Goal: Transaction & Acquisition: Subscribe to service/newsletter

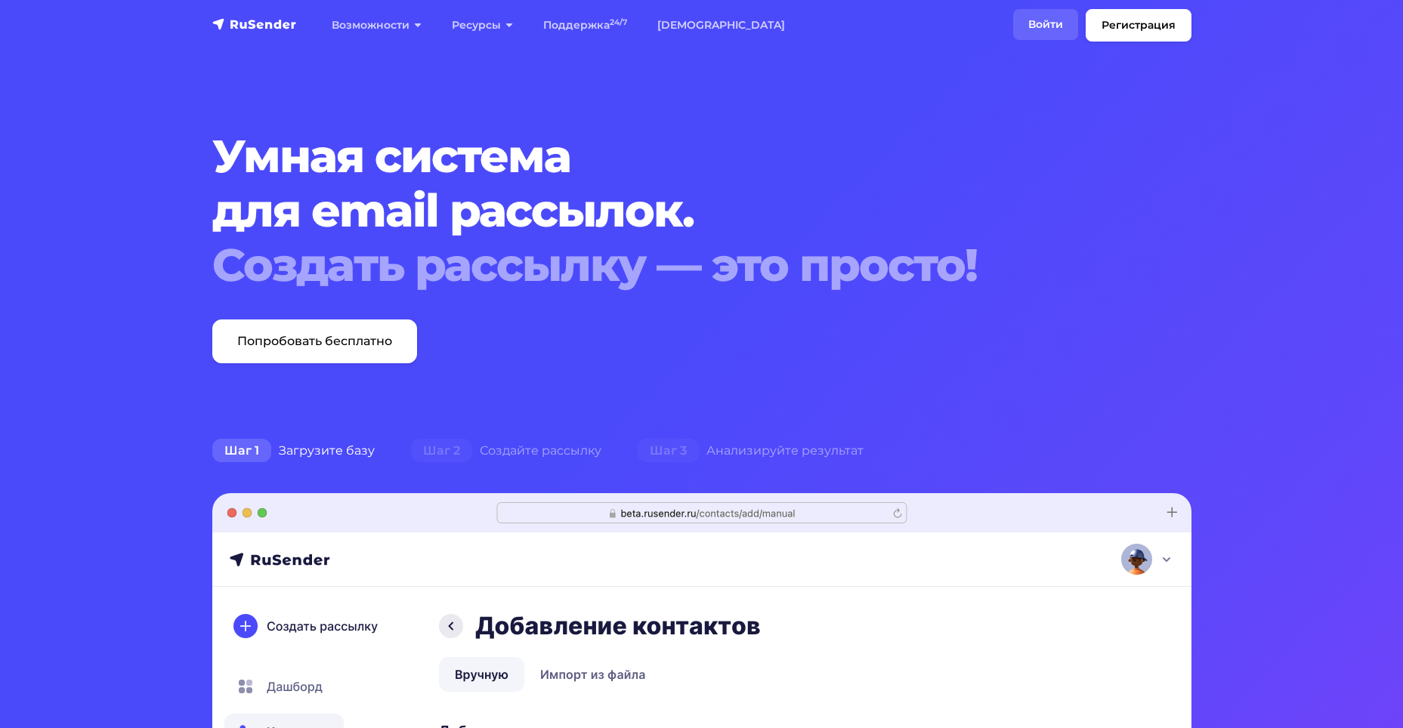
click at [1055, 27] on link "Войти" at bounding box center [1045, 24] width 65 height 31
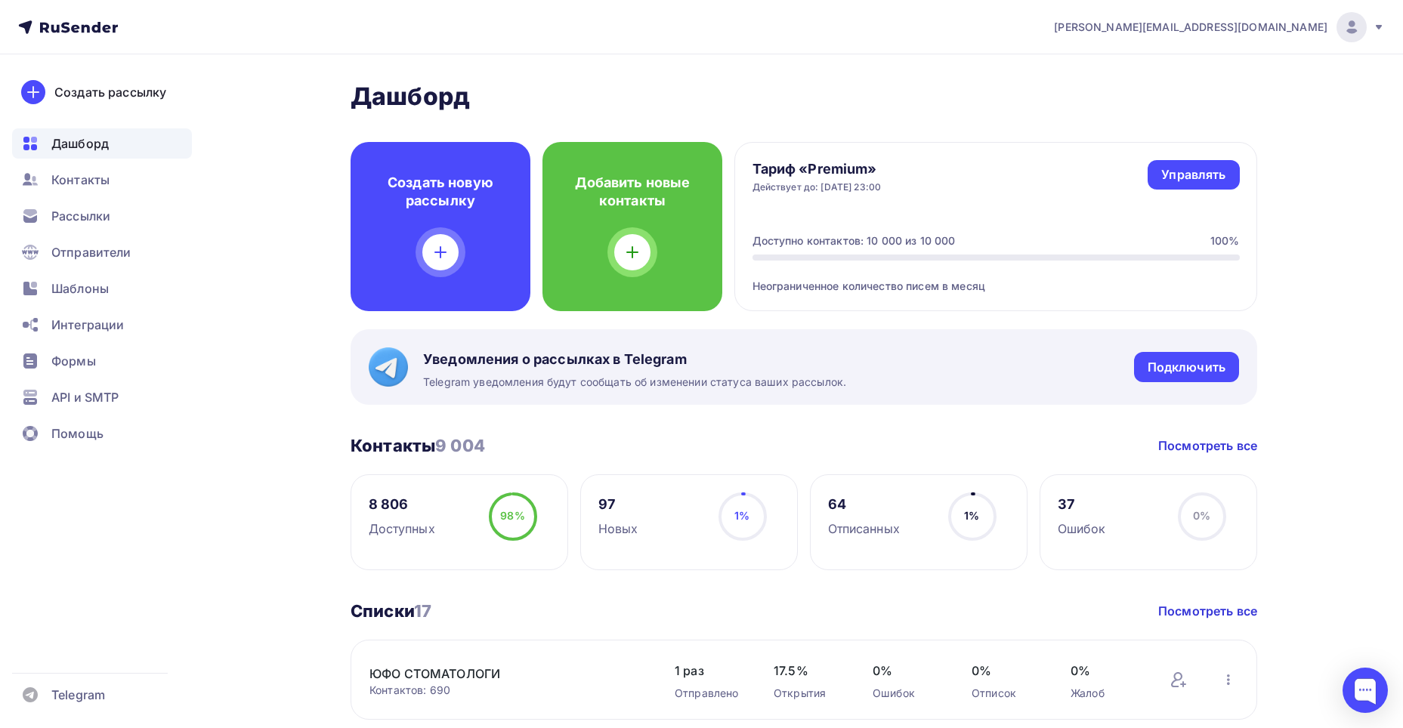
scroll to position [76, 0]
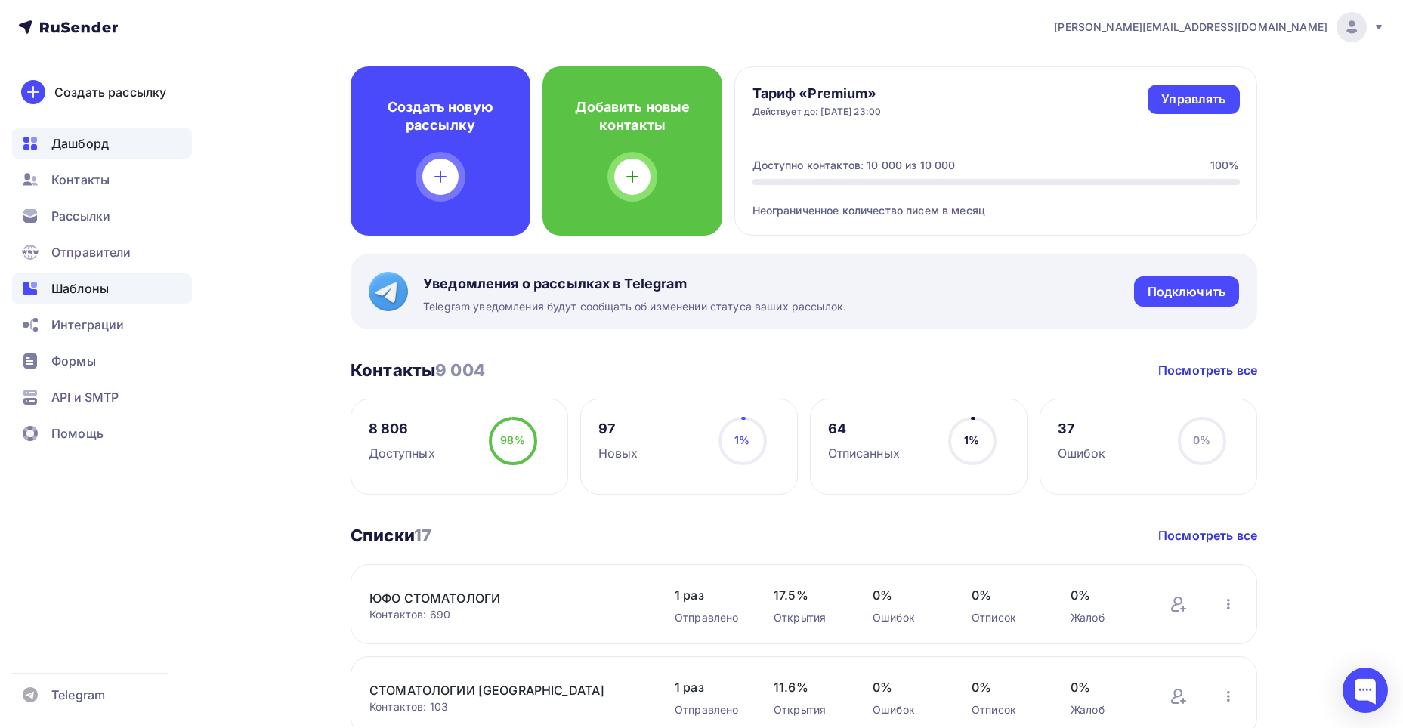
click at [103, 286] on span "Шаблоны" at bounding box center [79, 288] width 57 height 18
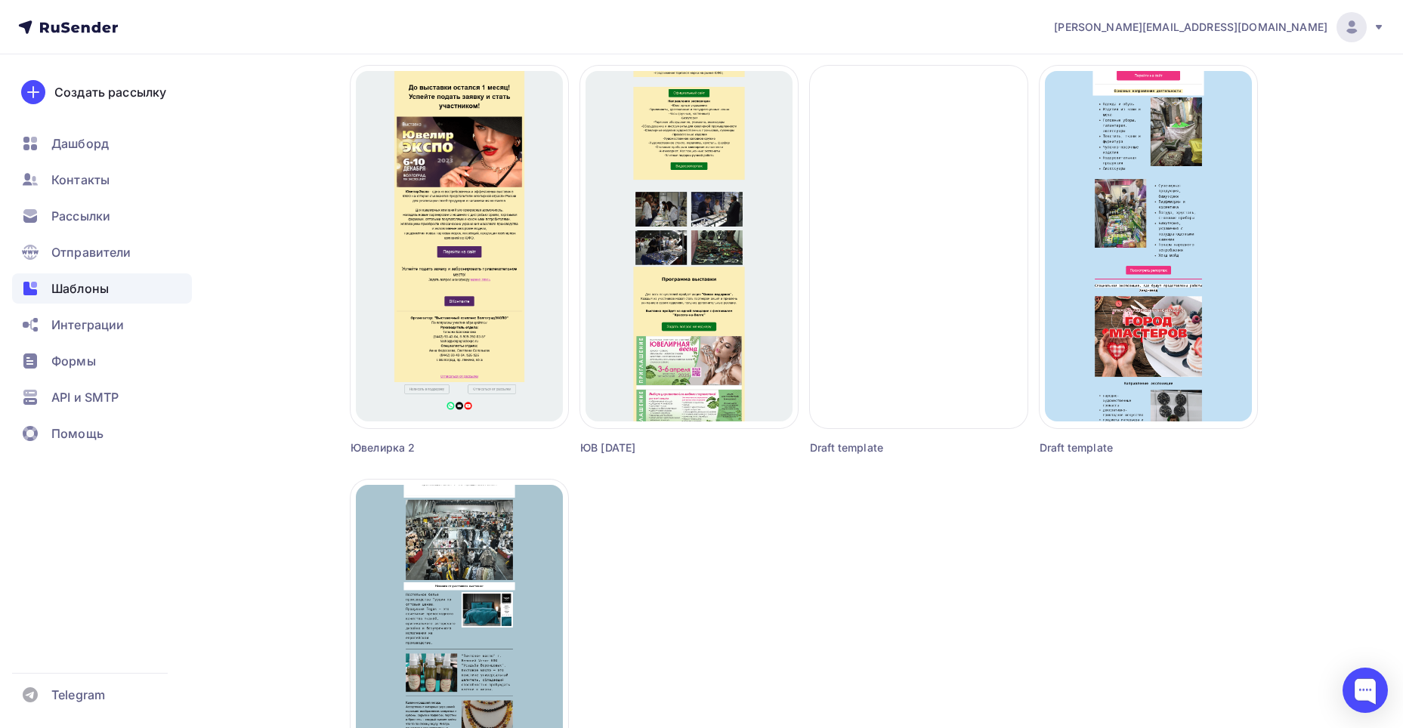
scroll to position [888, 0]
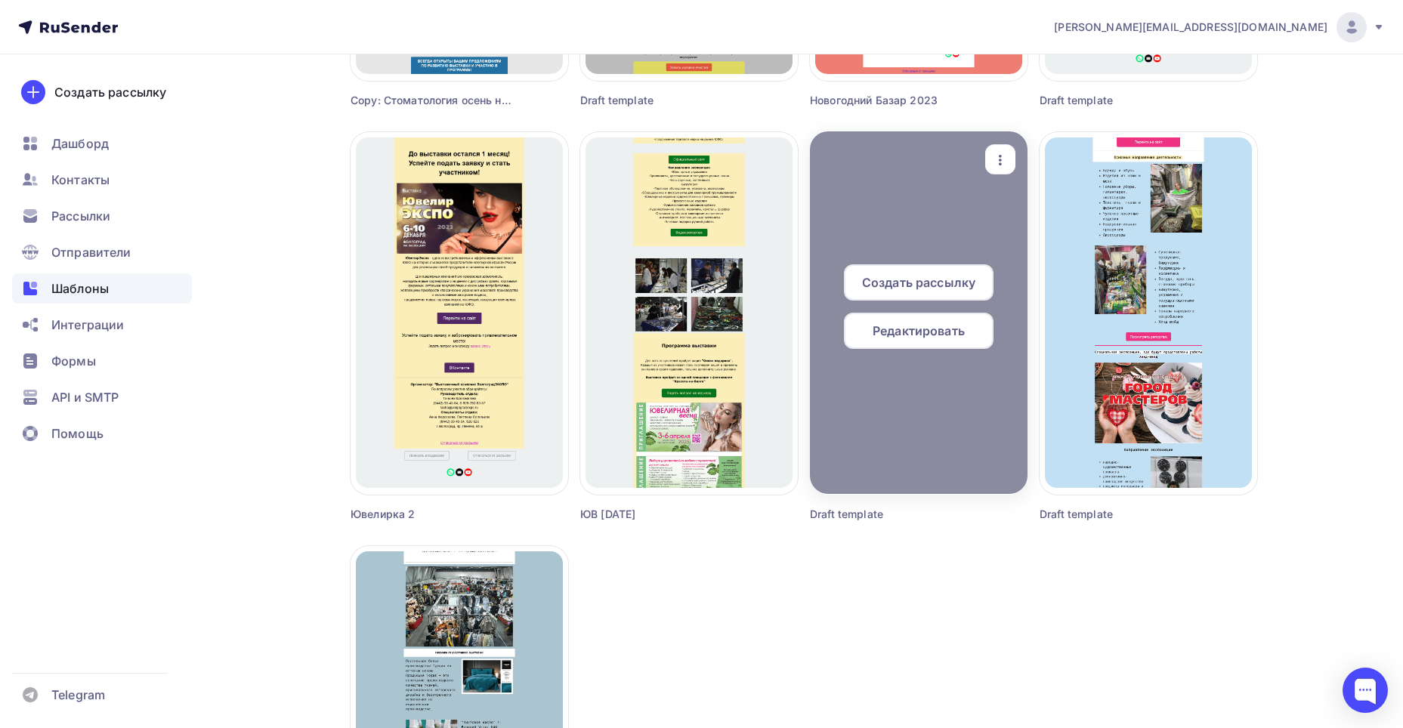
click at [921, 326] on span "Редактировать" at bounding box center [918, 331] width 92 height 18
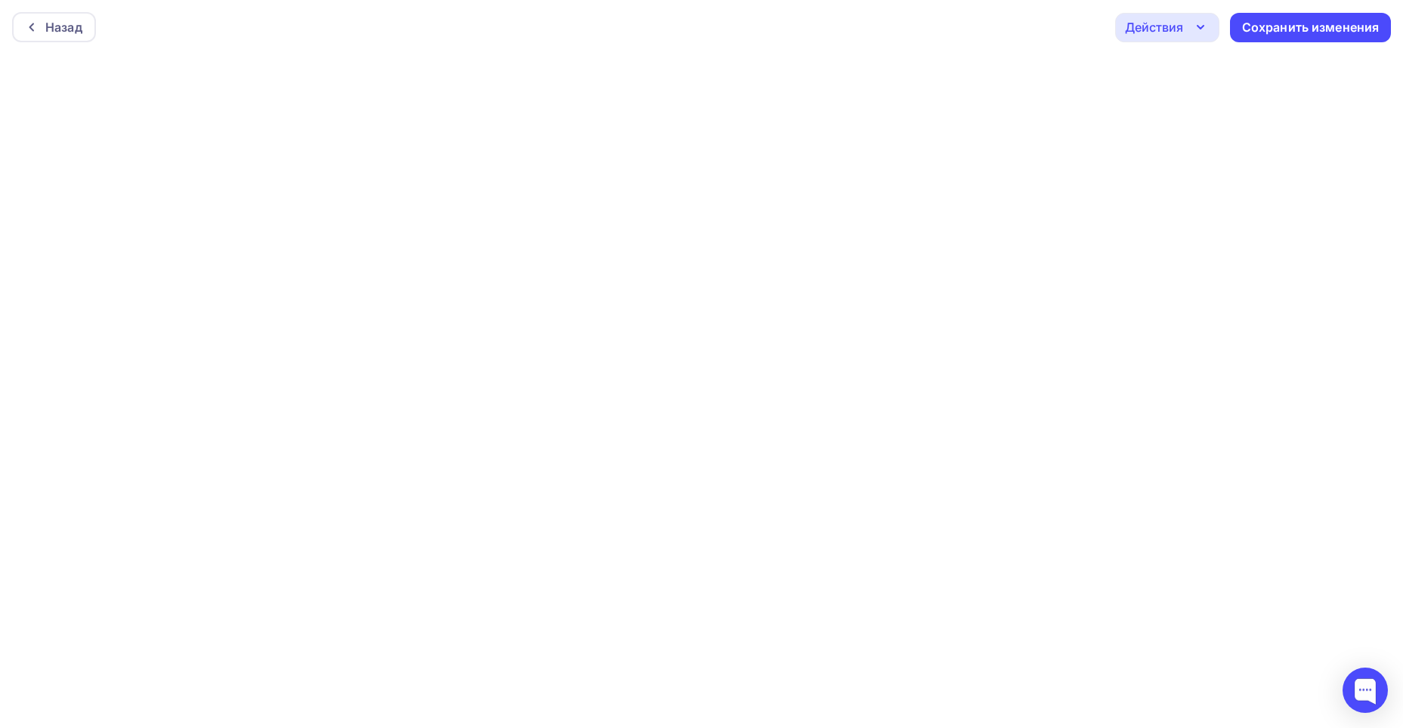
click at [1197, 23] on icon "button" at bounding box center [1200, 27] width 18 height 18
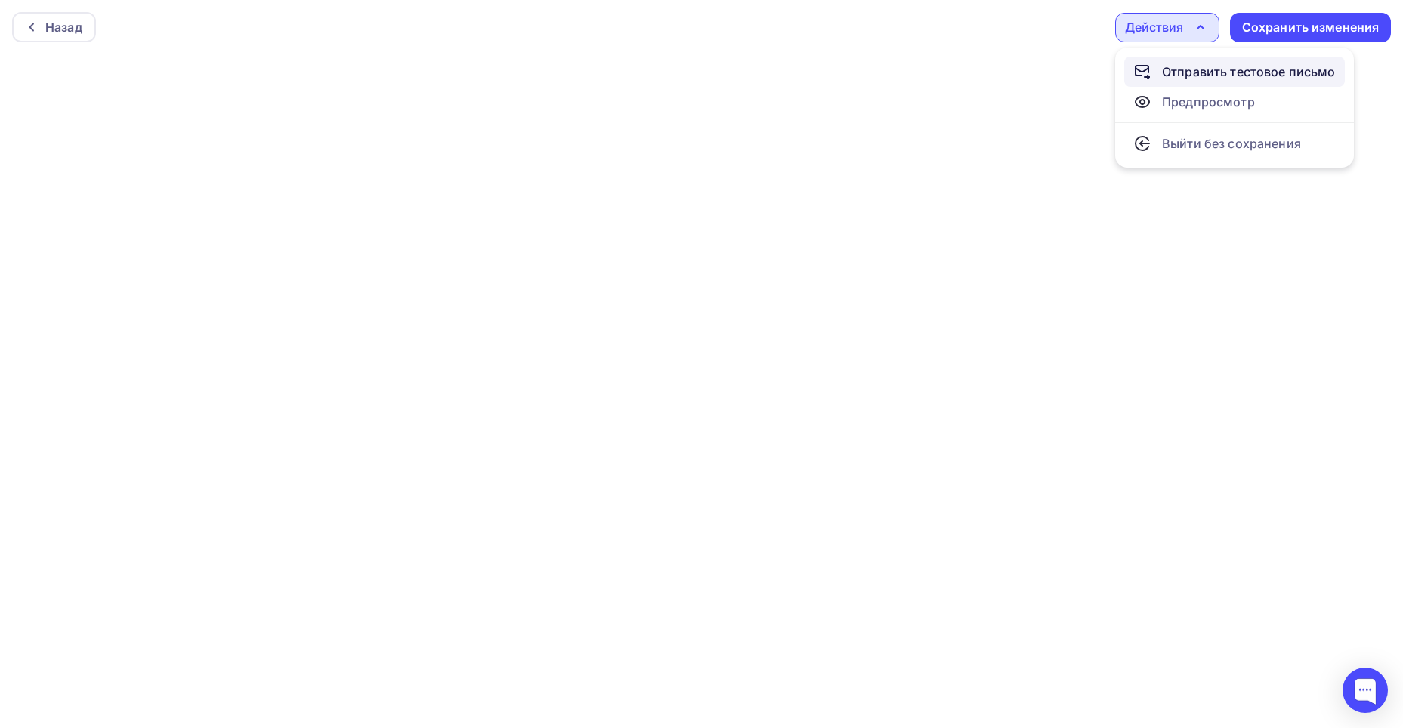
click at [1199, 71] on div "Отправить тестовое письмо" at bounding box center [1249, 72] width 174 height 18
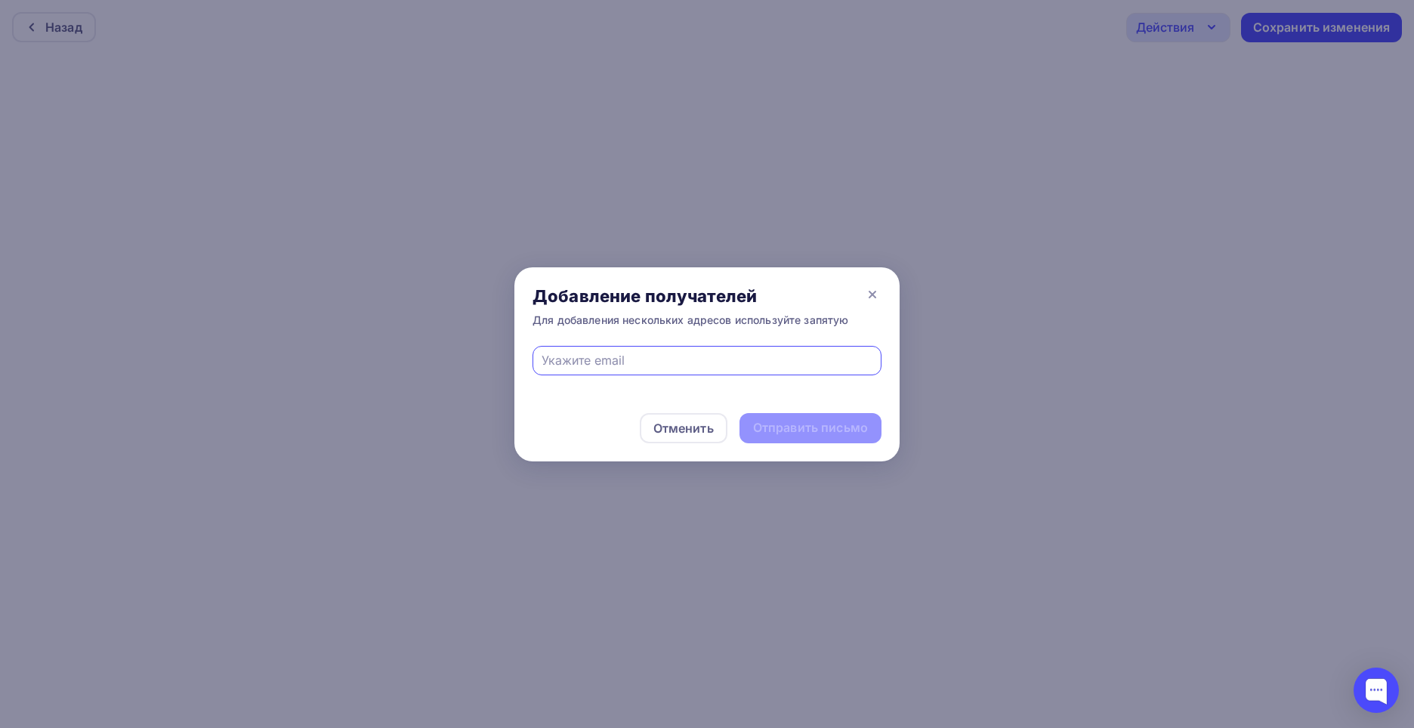
type input "[PERSON_NAME][EMAIL_ADDRESS][DOMAIN_NAME]"
click at [801, 424] on div "Отправить письмо" at bounding box center [810, 427] width 115 height 17
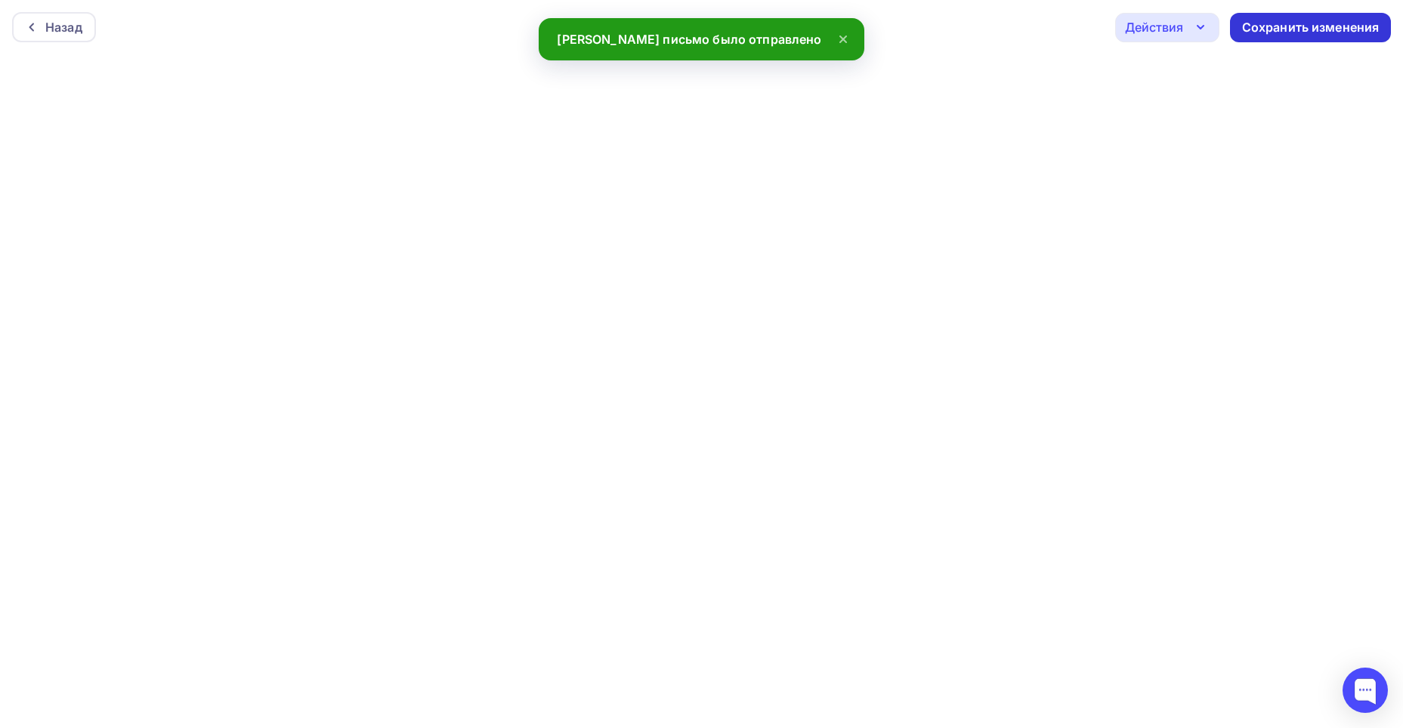
click at [1285, 30] on div "Сохранить изменения" at bounding box center [1310, 27] width 137 height 17
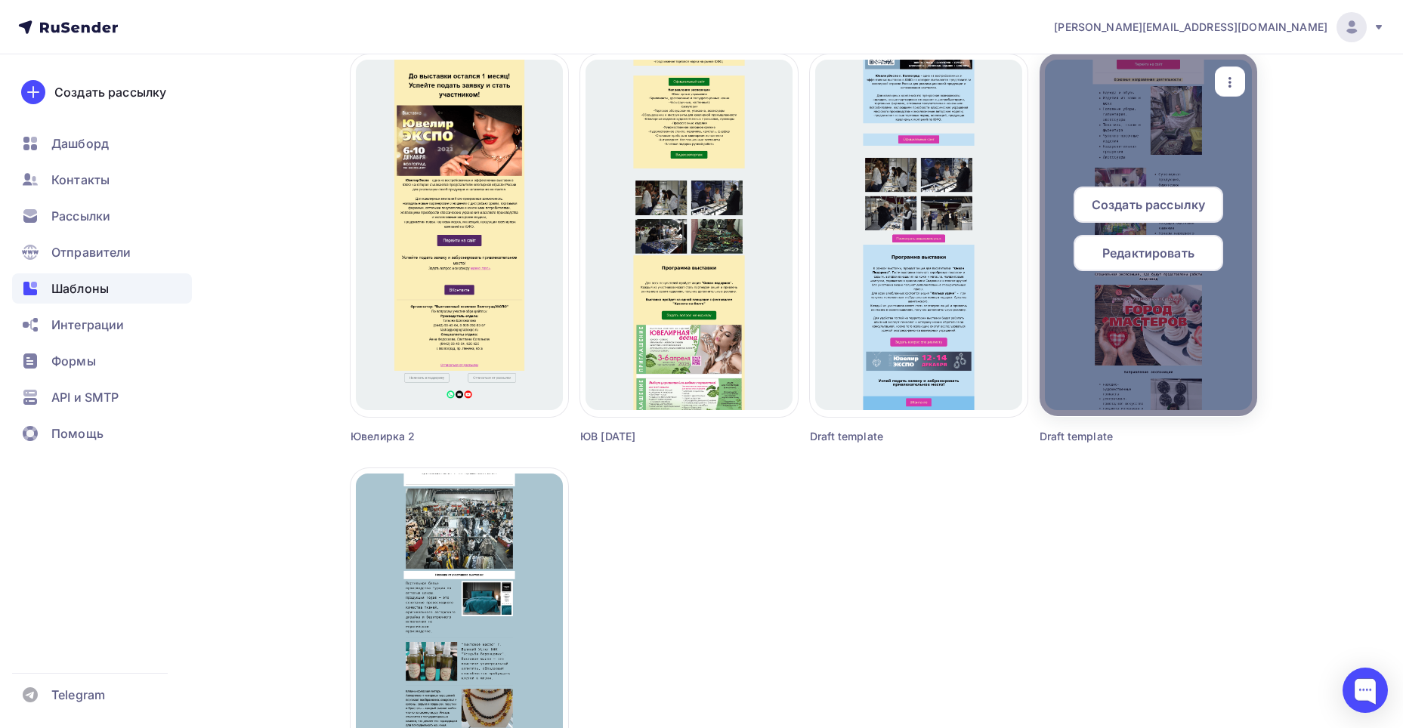
scroll to position [982, 0]
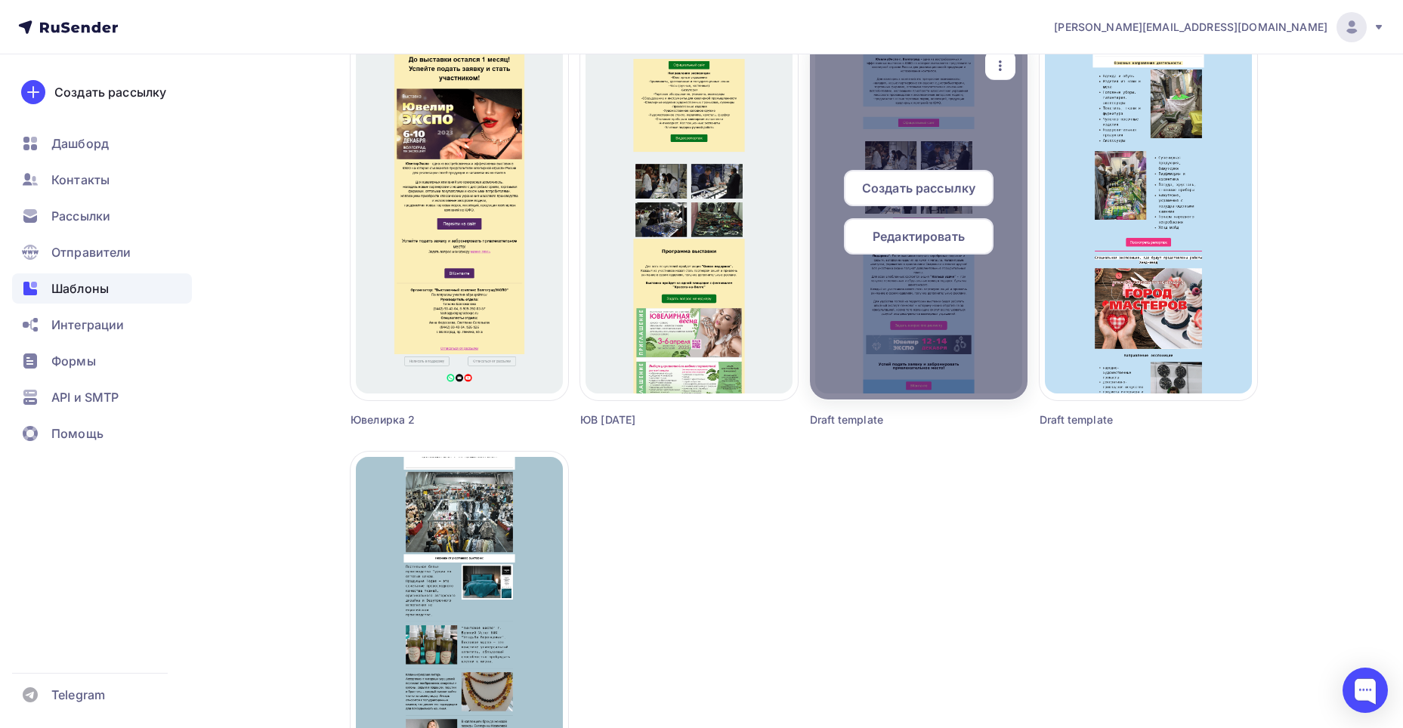
click at [926, 235] on span "Редактировать" at bounding box center [918, 236] width 92 height 18
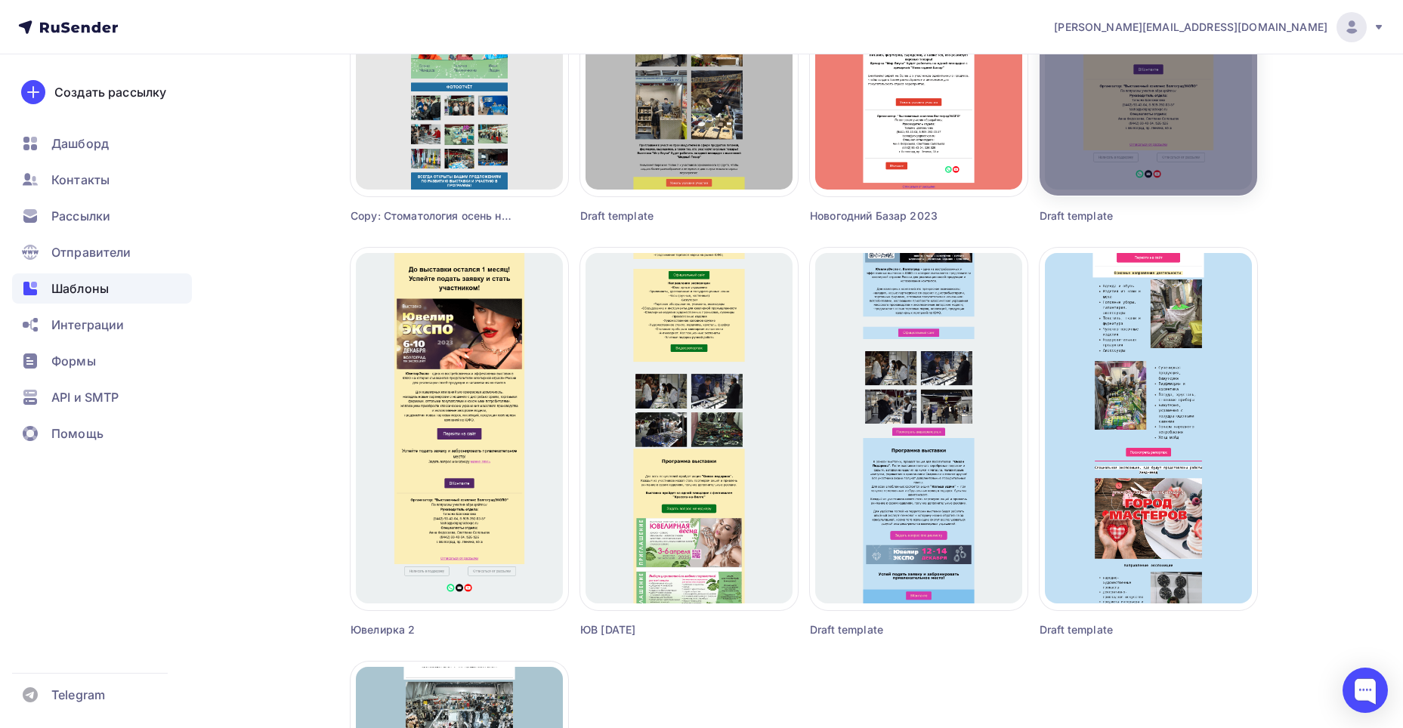
scroll to position [831, 0]
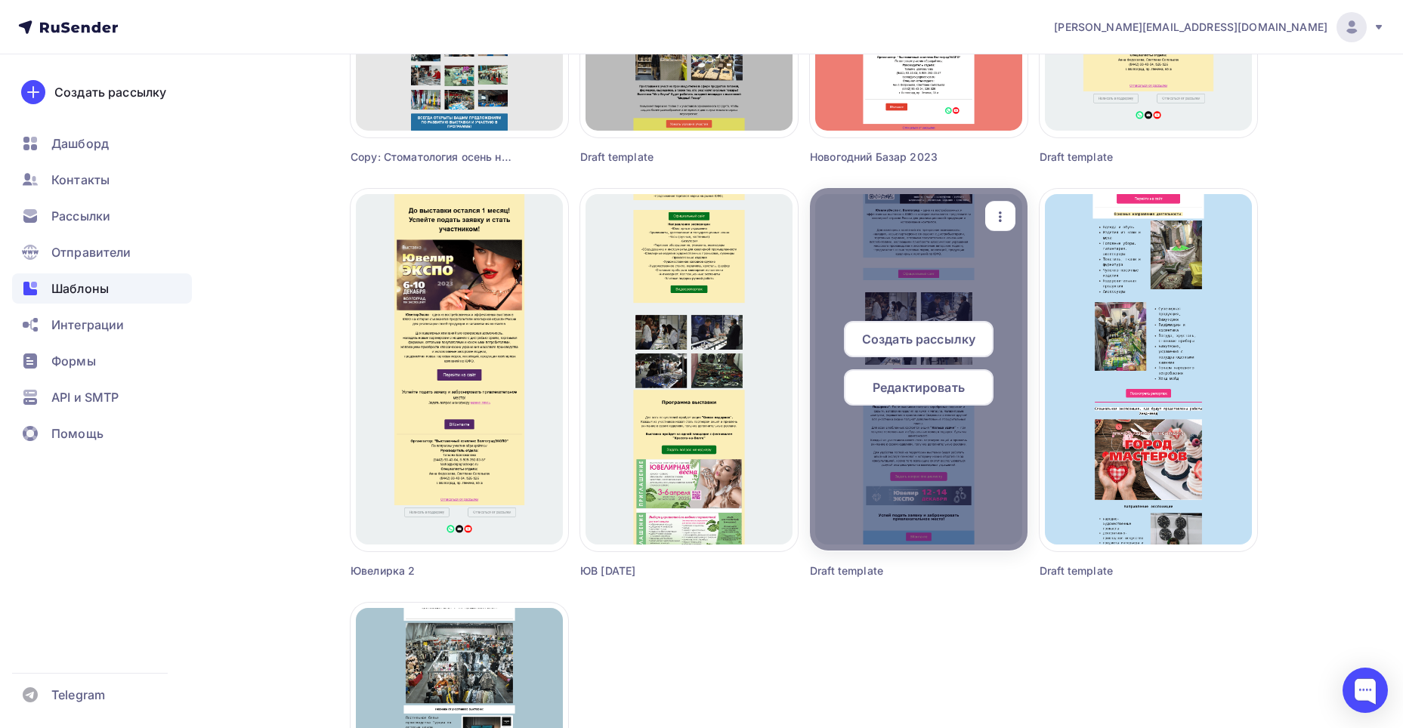
click at [996, 218] on icon "button" at bounding box center [1000, 217] width 18 height 18
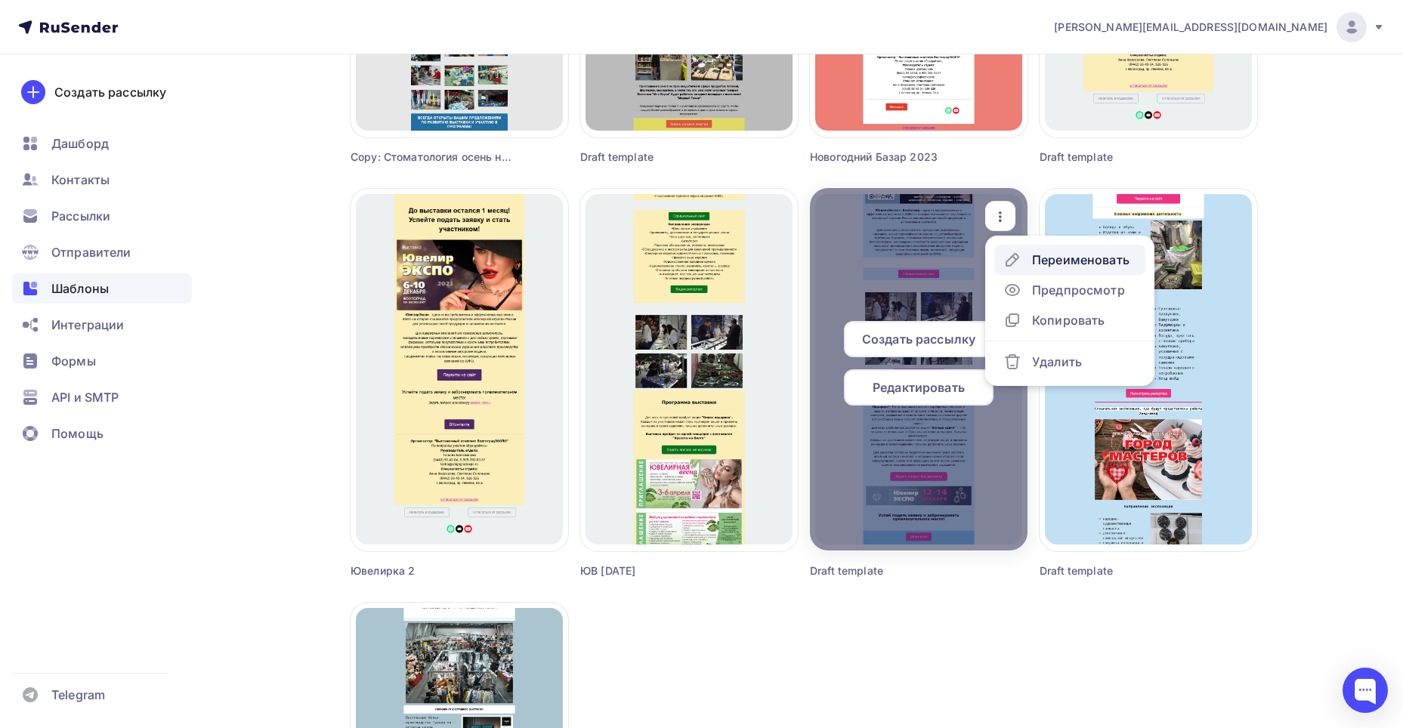
click at [1064, 259] on div "Переименовать" at bounding box center [1080, 260] width 97 height 18
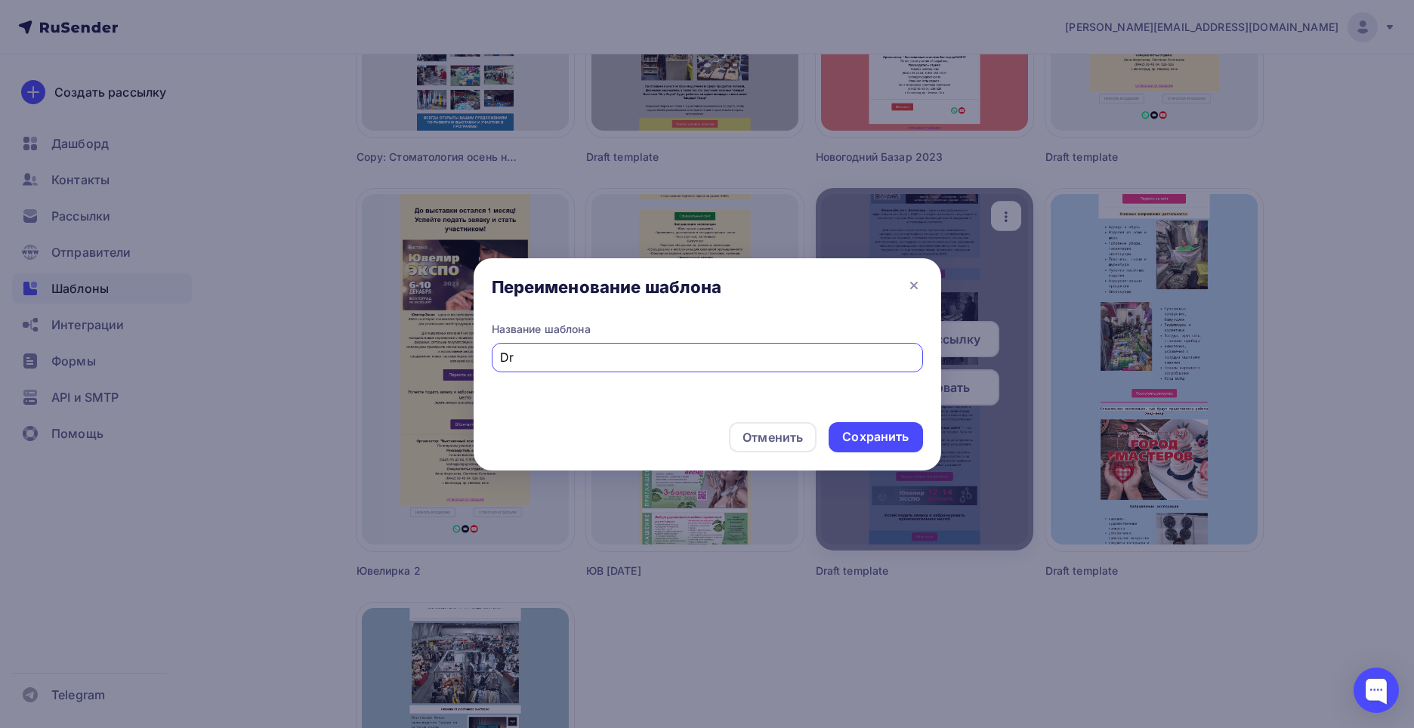
type input "D"
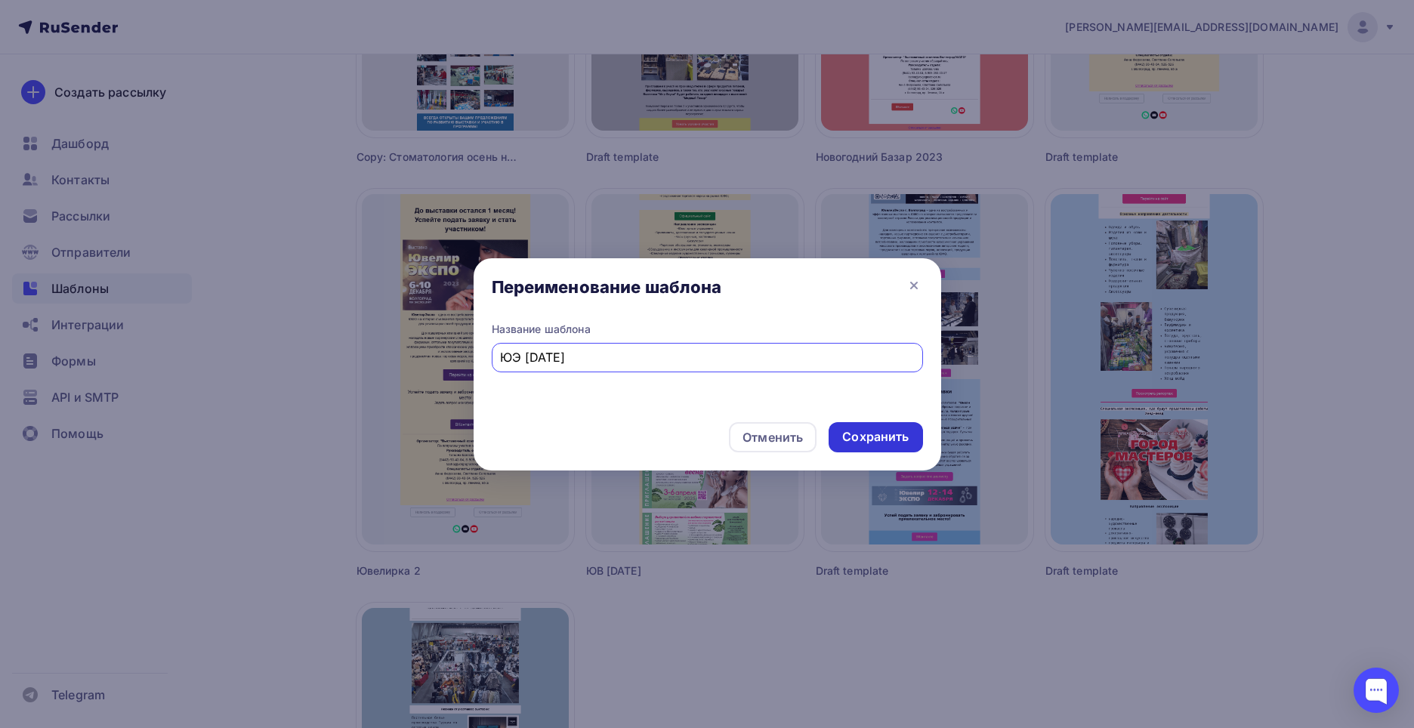
type input "ЮЭ дек 2025"
click at [871, 436] on div "Сохранить" at bounding box center [875, 436] width 66 height 17
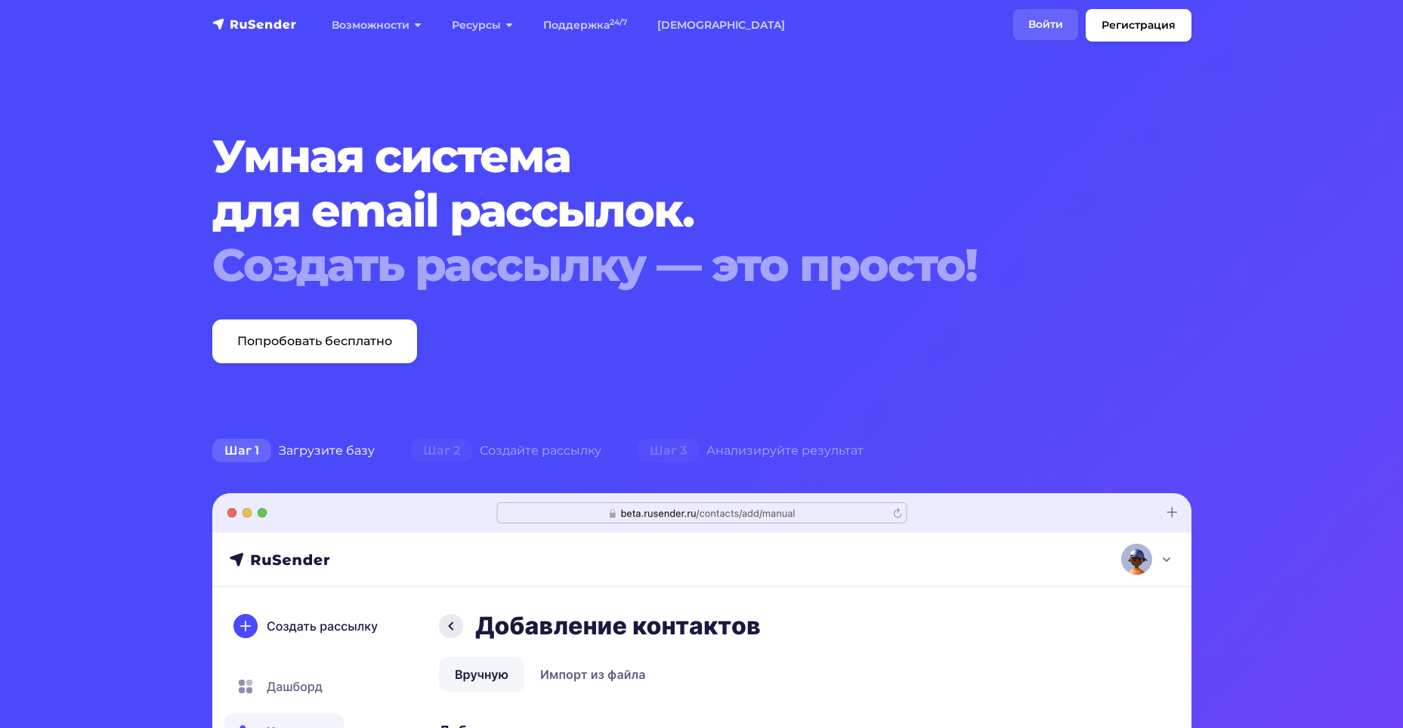
click at [1046, 15] on link "Войти" at bounding box center [1045, 24] width 65 height 31
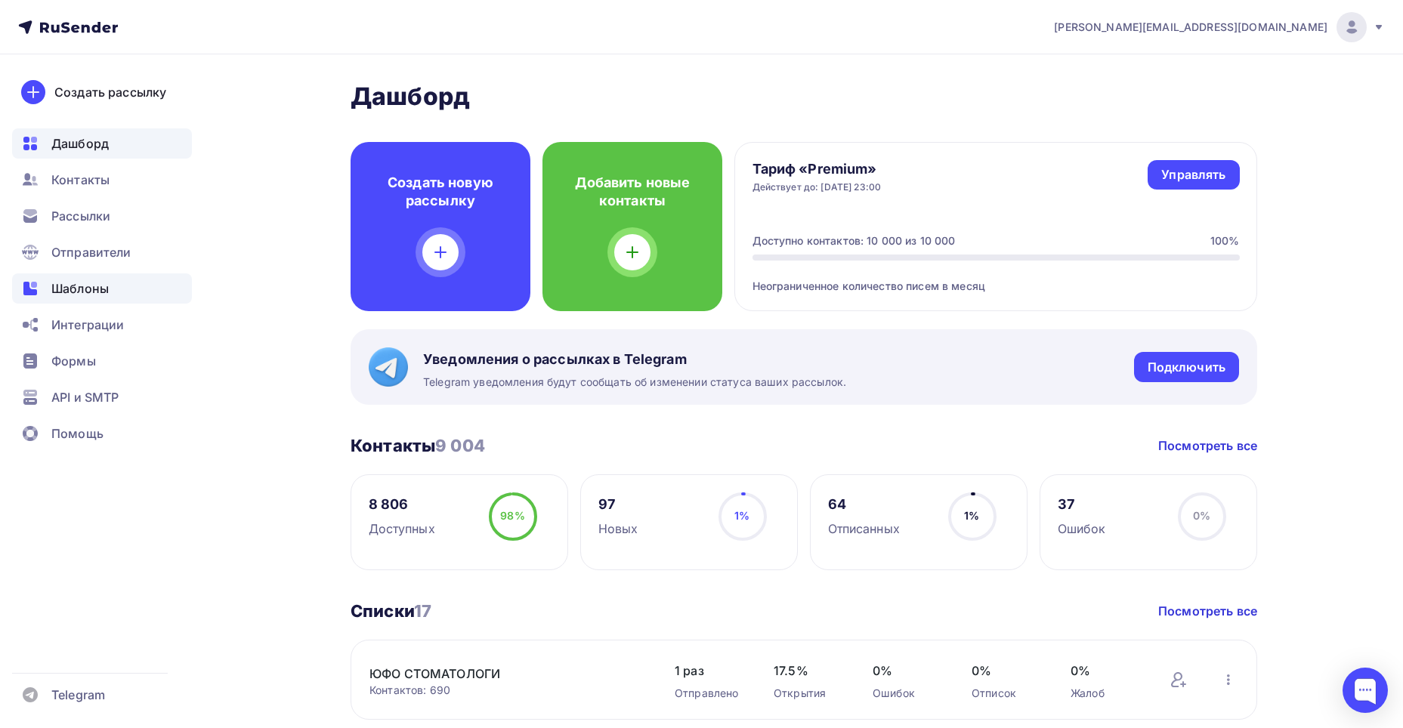
click at [85, 286] on span "Шаблоны" at bounding box center [79, 288] width 57 height 18
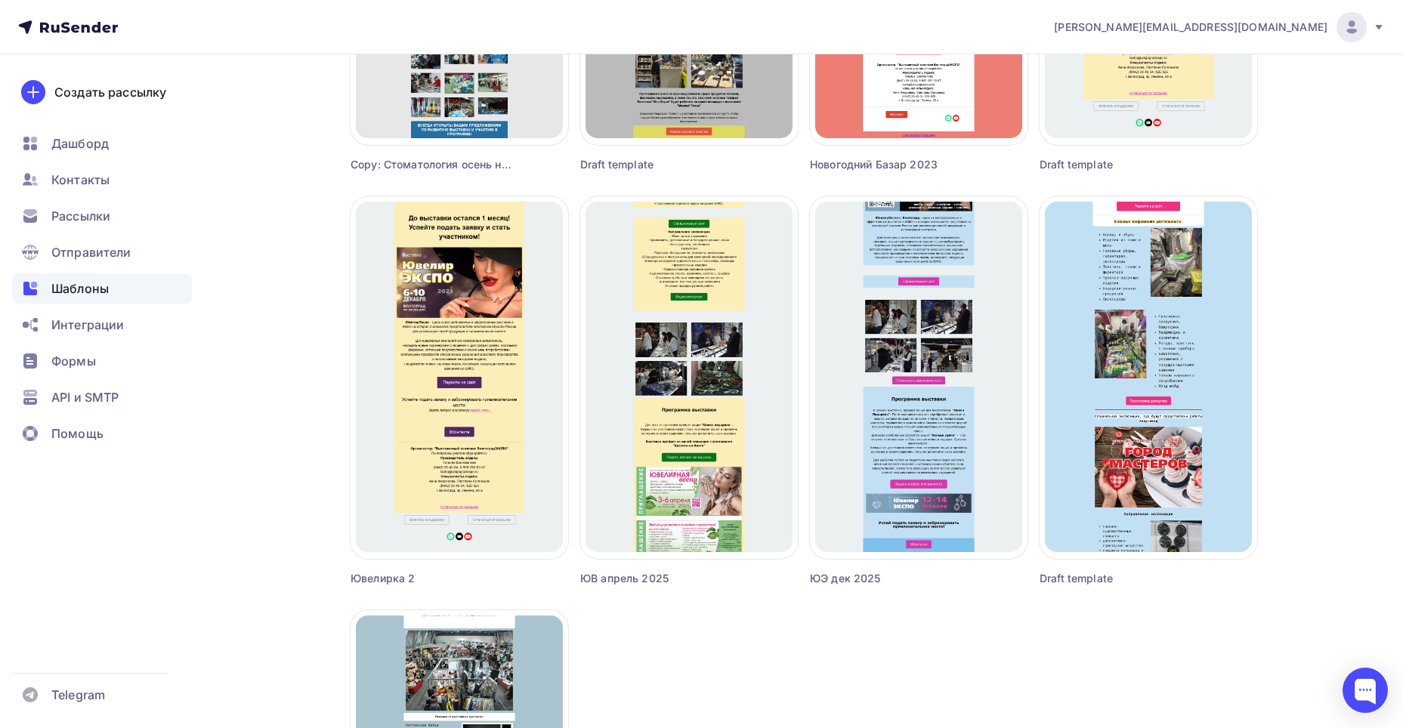
scroll to position [831, 0]
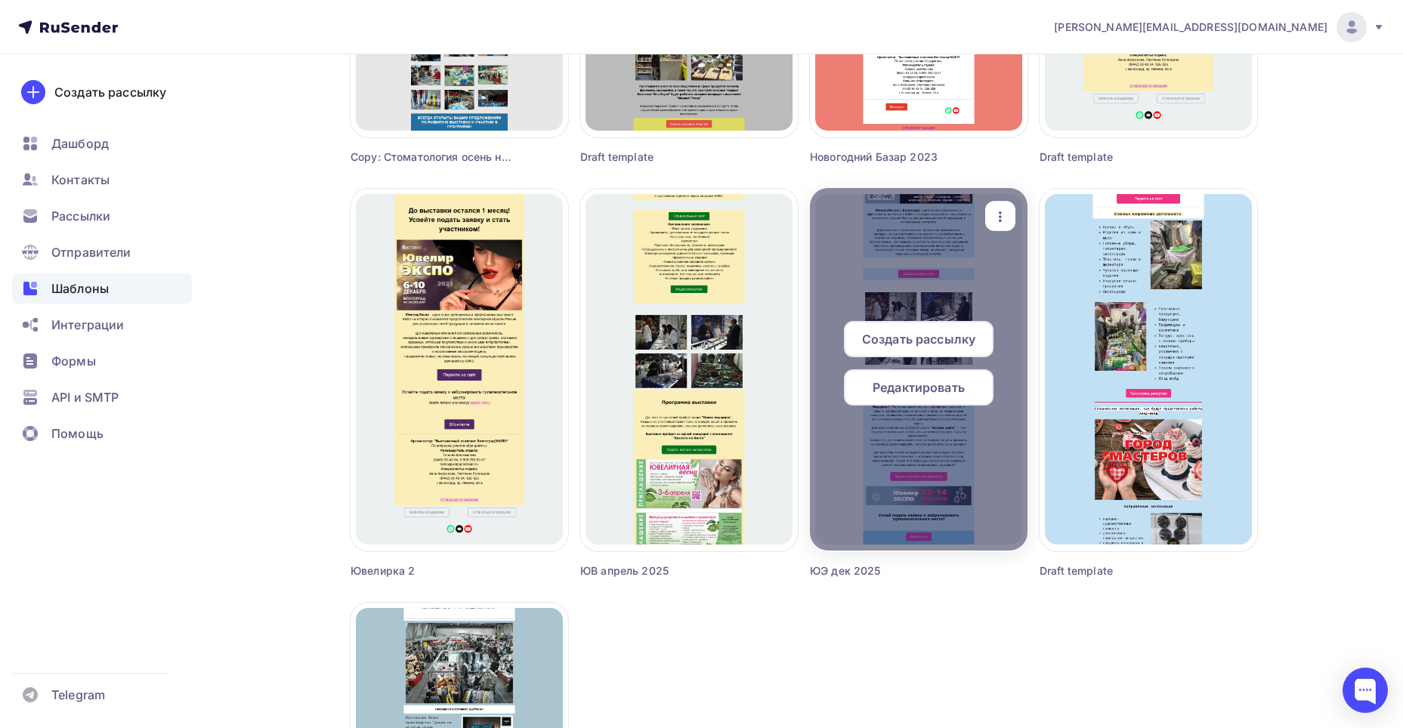
click at [924, 344] on span "Создать рассылку" at bounding box center [918, 339] width 113 height 18
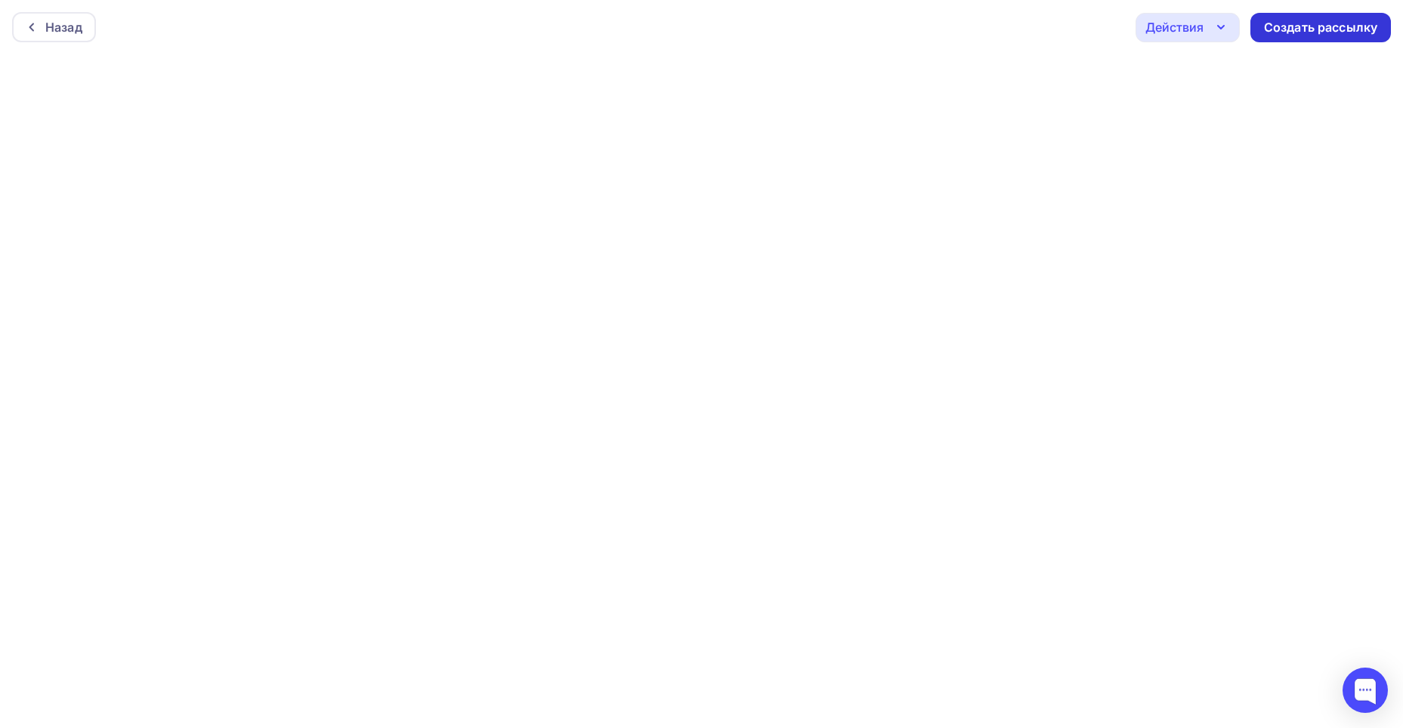
click at [1315, 31] on div "Создать рассылку" at bounding box center [1320, 27] width 113 height 17
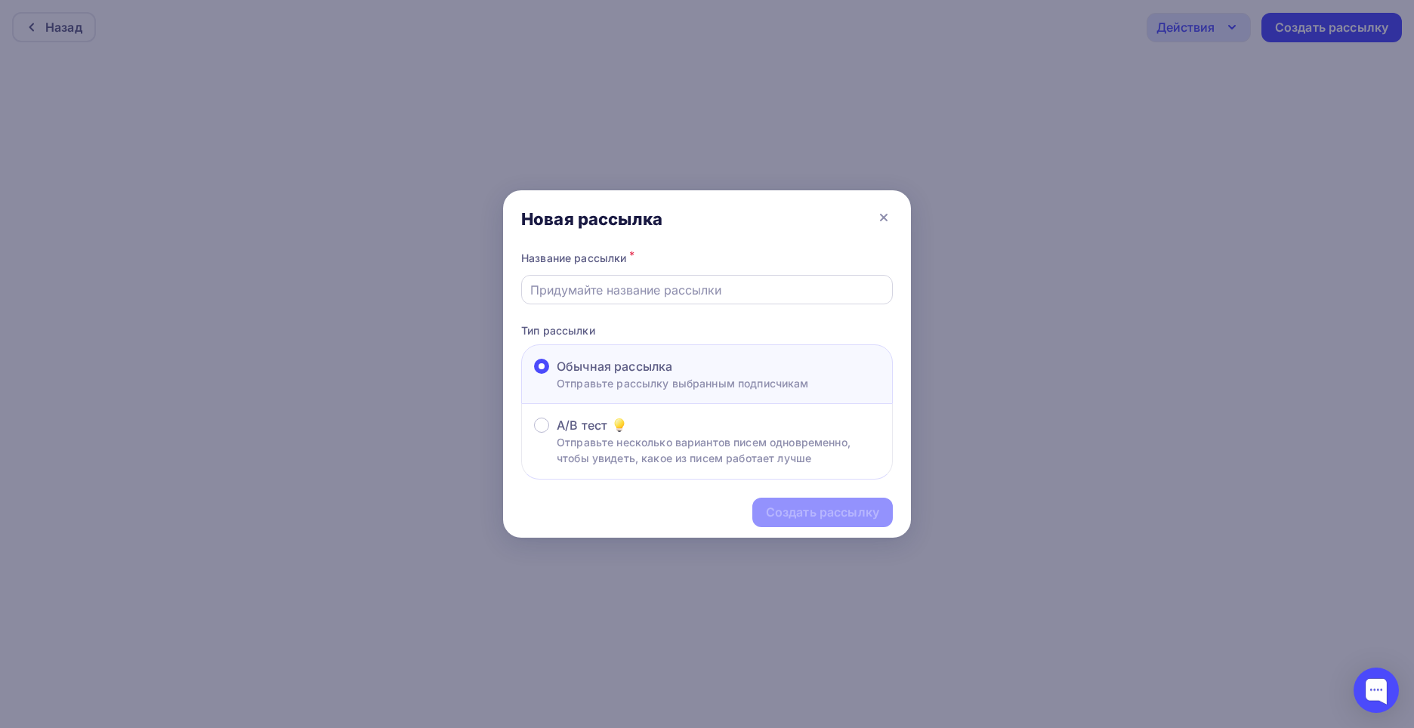
click at [579, 300] on div at bounding box center [707, 289] width 372 height 29
click at [570, 292] on input "text" at bounding box center [707, 290] width 354 height 18
type input "ЮвелирЭкспо 2025"
click at [778, 511] on div "Создать рассылку" at bounding box center [822, 512] width 113 height 17
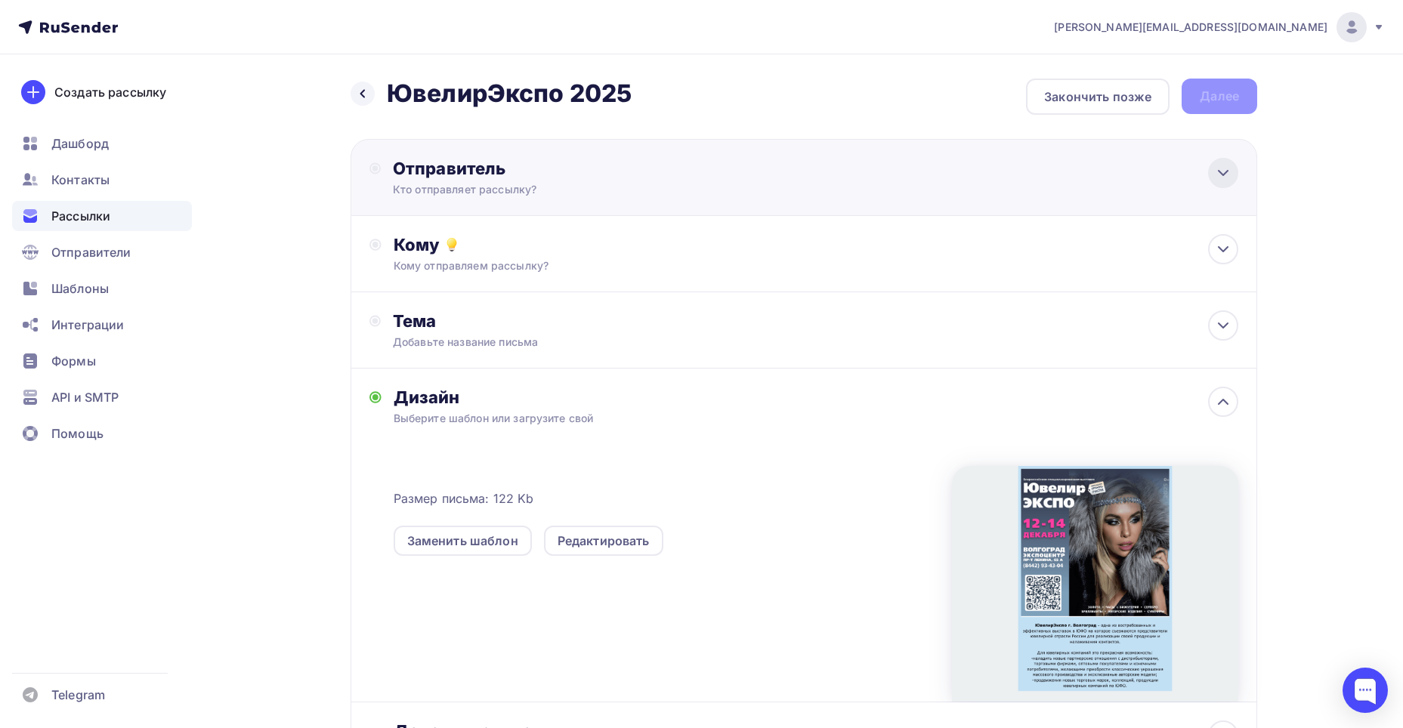
click at [1218, 176] on icon at bounding box center [1223, 173] width 18 height 18
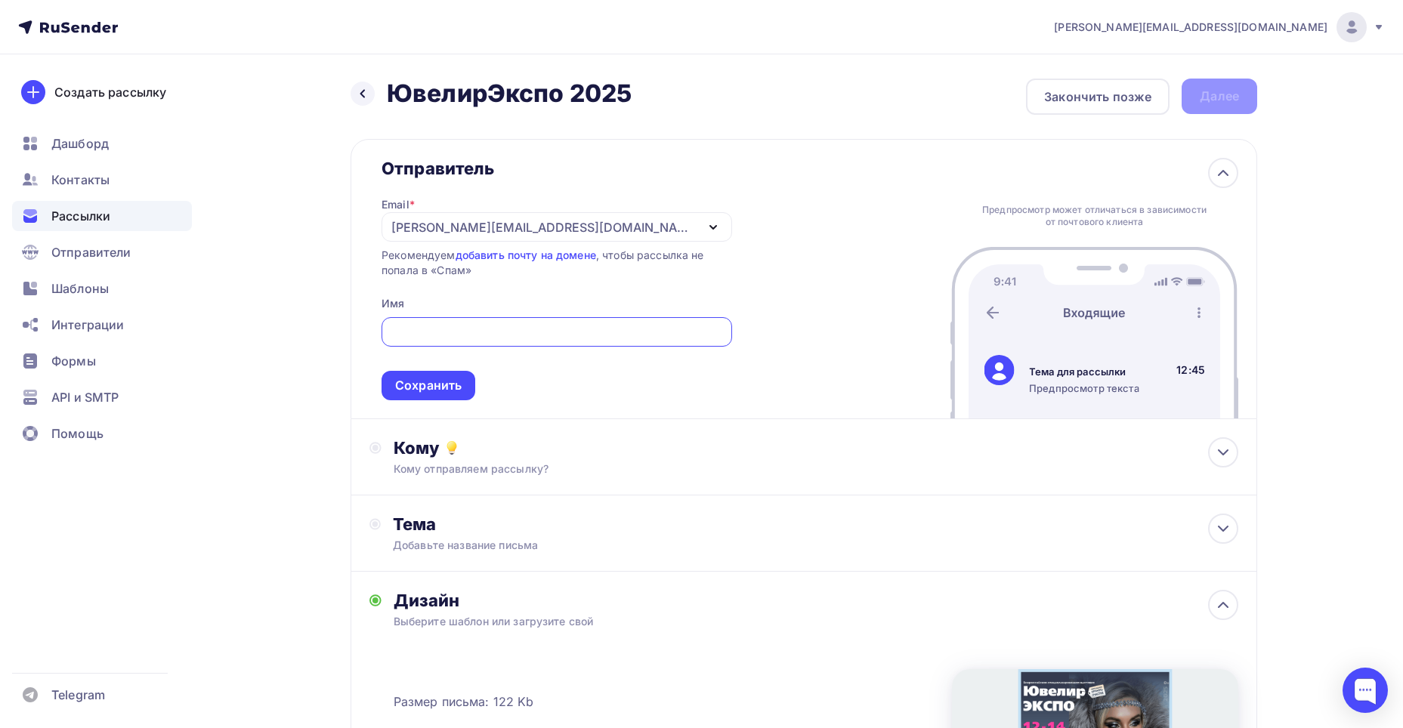
click at [779, 238] on div "Отправитель Email * kristina@volgogradexpo.ru katya@volgogradexpo.ru natali@vol…" at bounding box center [803, 279] width 906 height 280
click at [704, 222] on icon "button" at bounding box center [713, 227] width 18 height 18
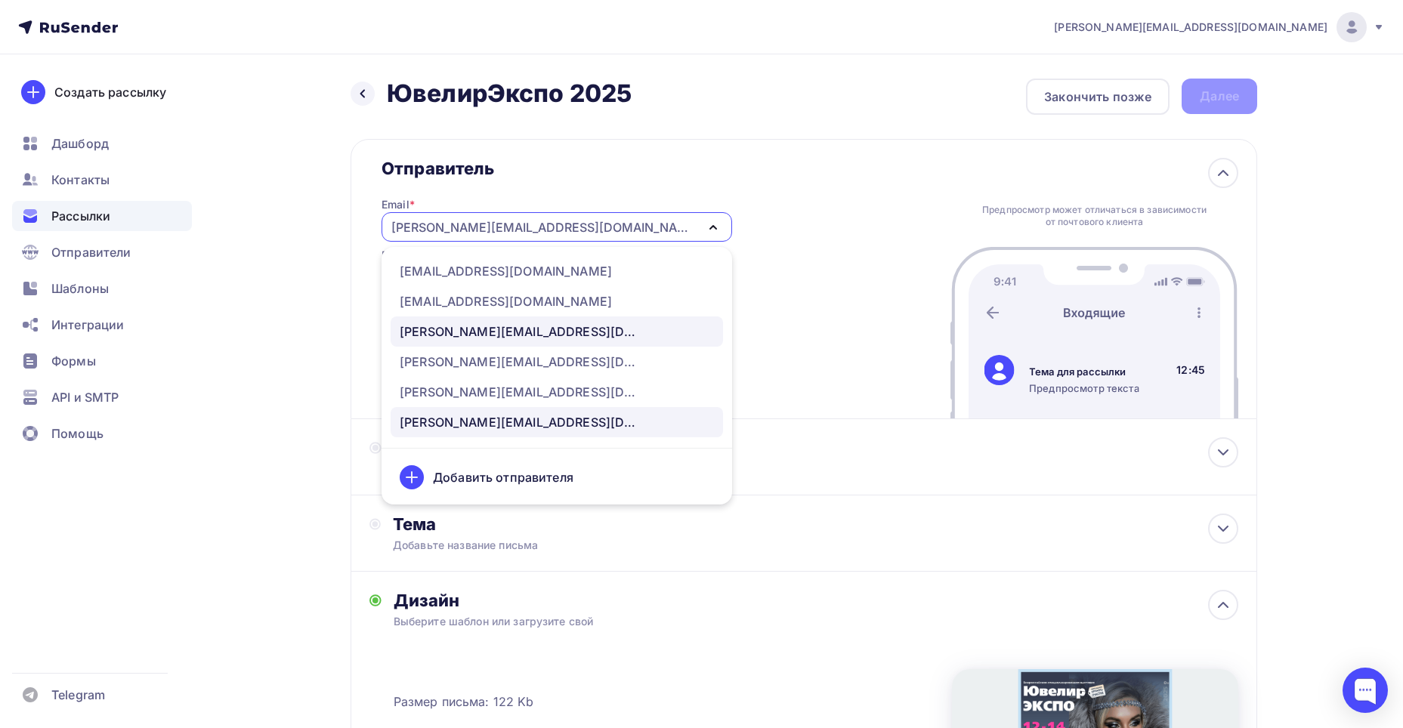
click at [589, 326] on div "tasha@volgogradexpo.ru" at bounding box center [557, 332] width 314 height 18
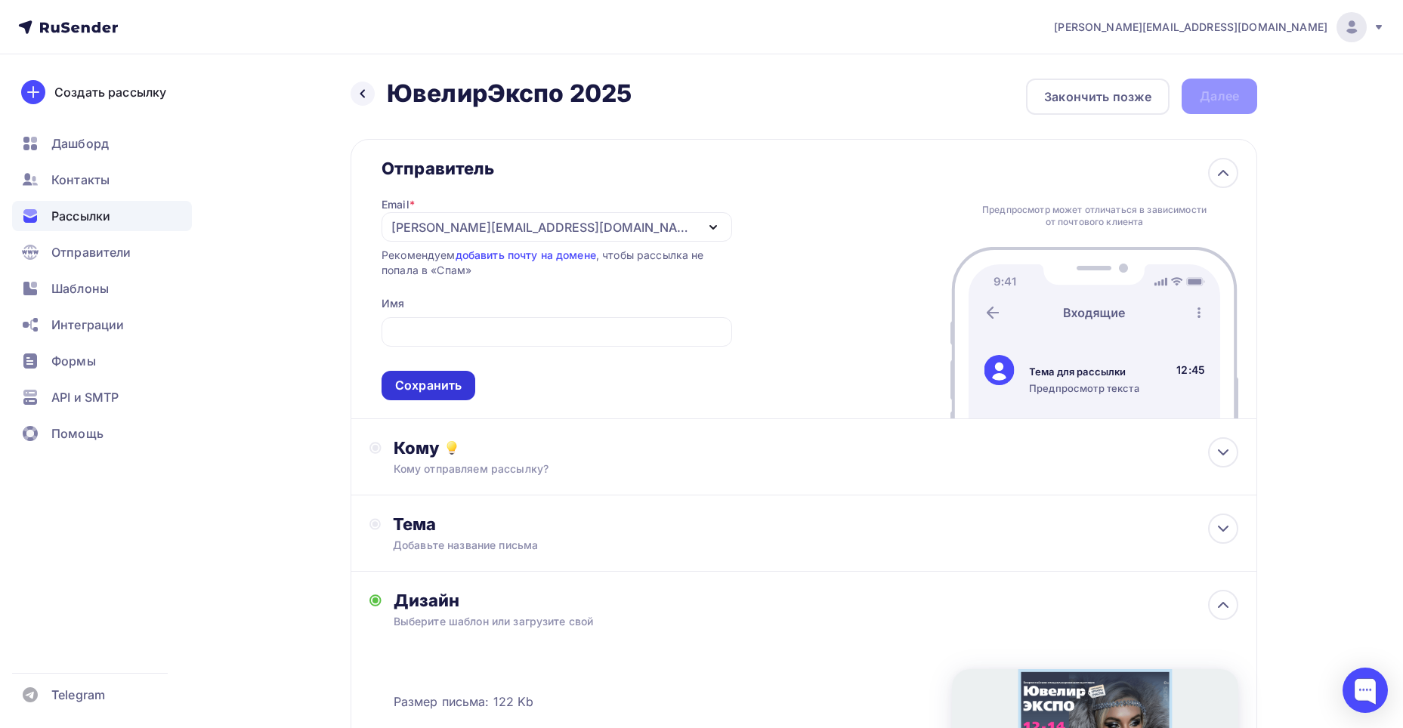
click at [452, 391] on div "Сохранить" at bounding box center [428, 385] width 66 height 17
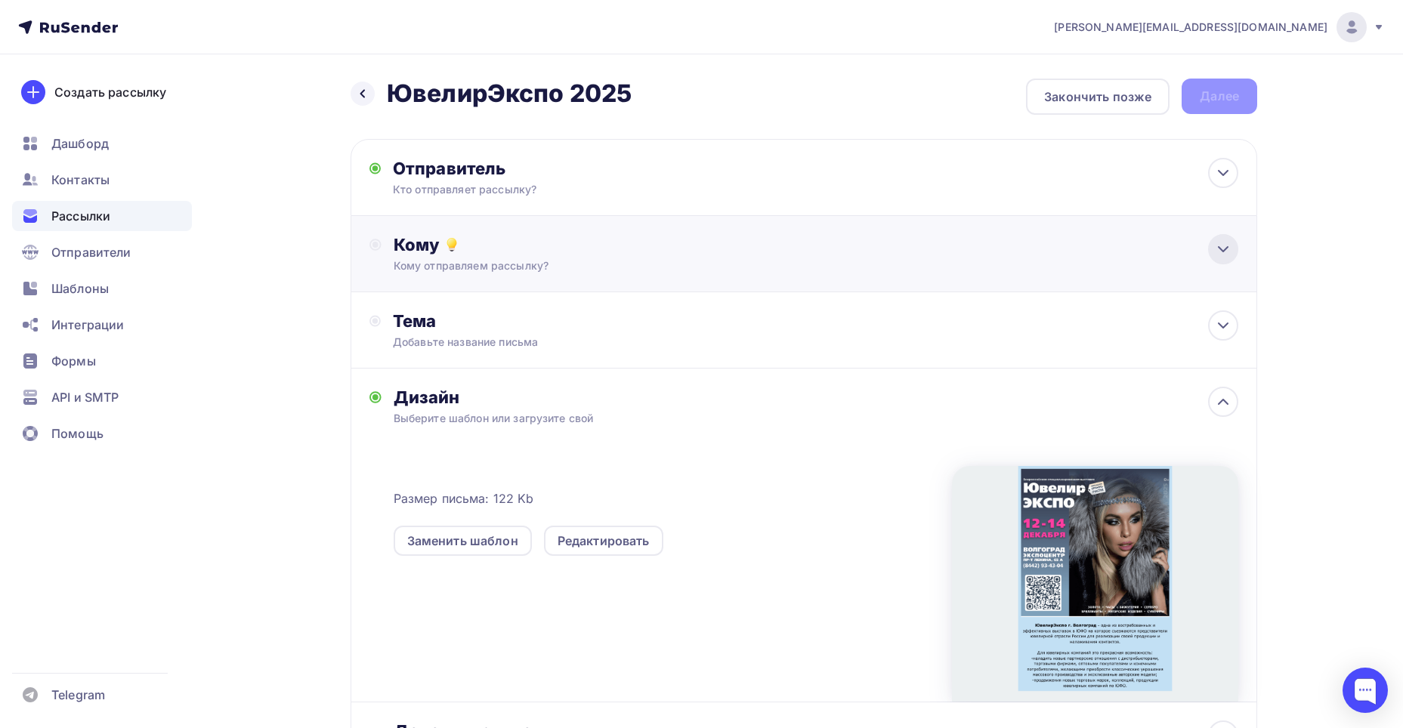
click at [1225, 255] on icon at bounding box center [1223, 249] width 18 height 18
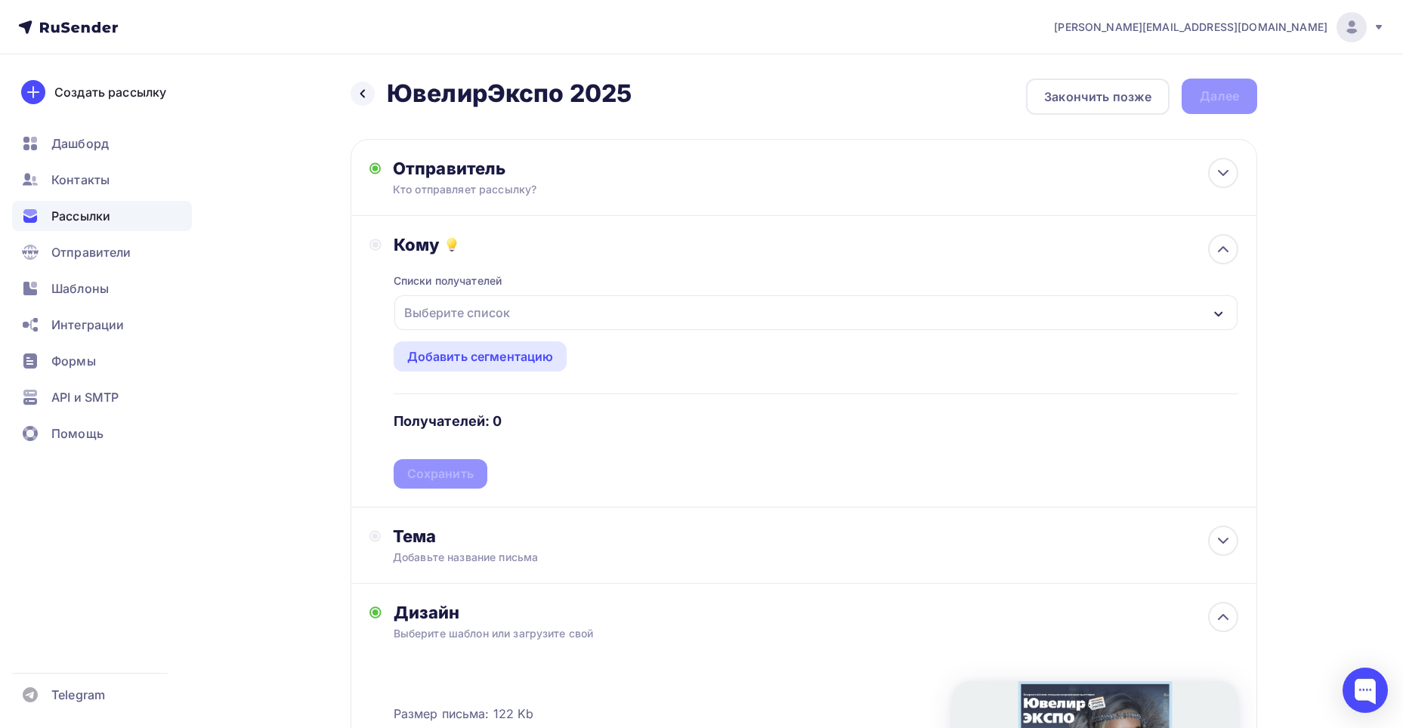
click at [1212, 306] on div "button" at bounding box center [1218, 313] width 12 height 18
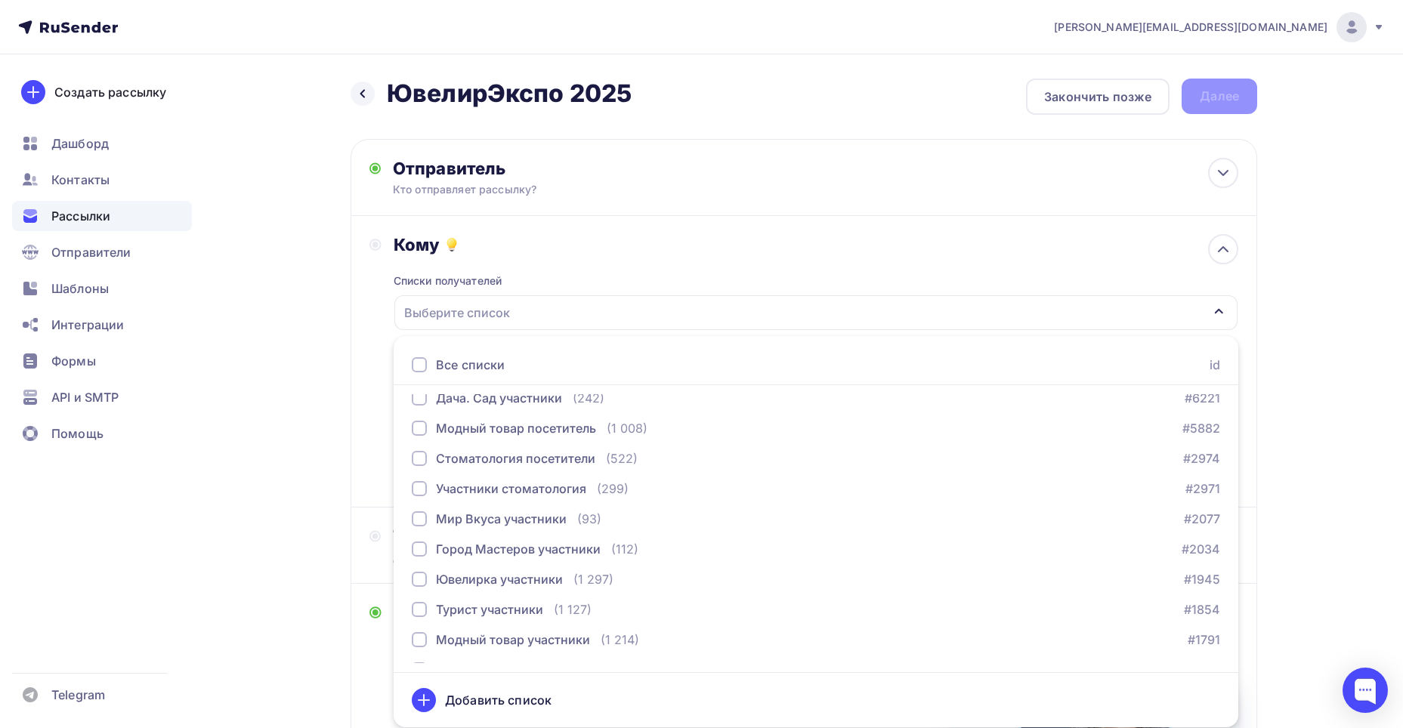
scroll to position [227, 0]
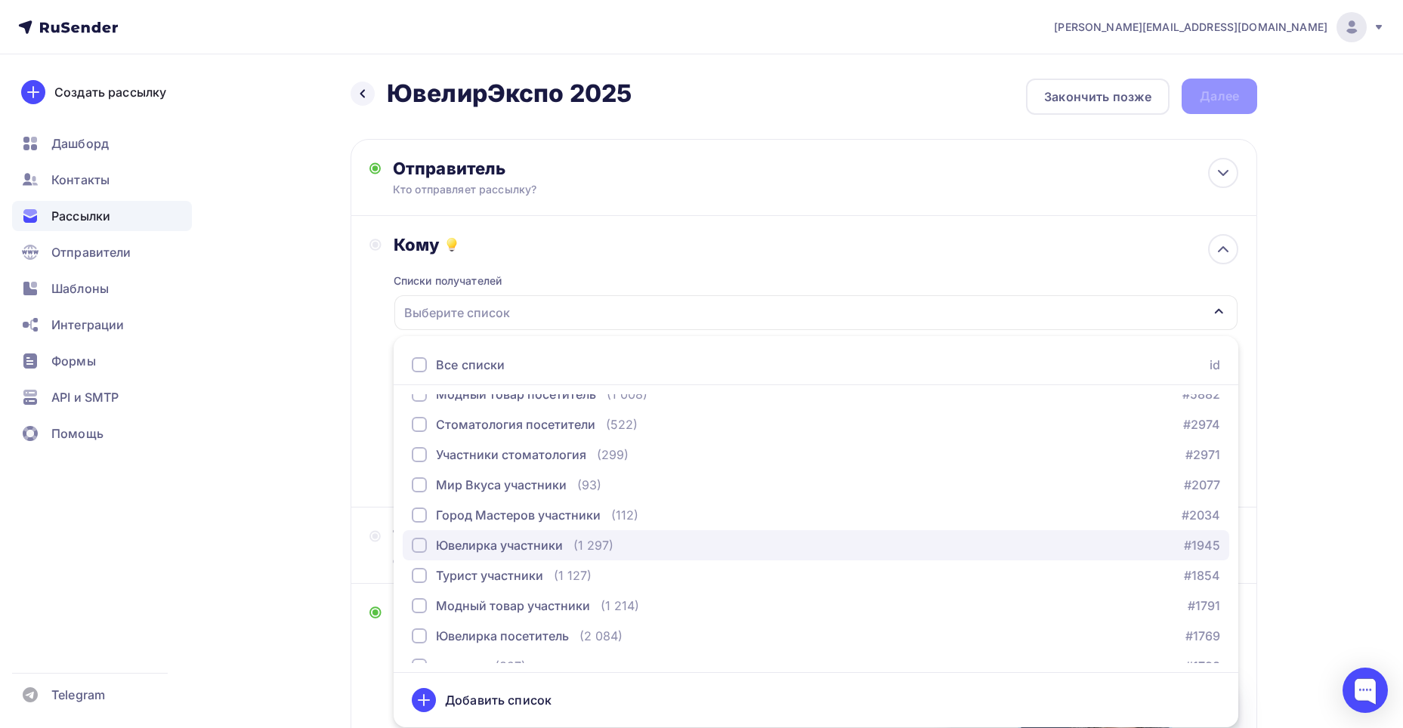
click at [627, 545] on div "Ювелирка участники (1 297) #1945" at bounding box center [816, 545] width 808 height 18
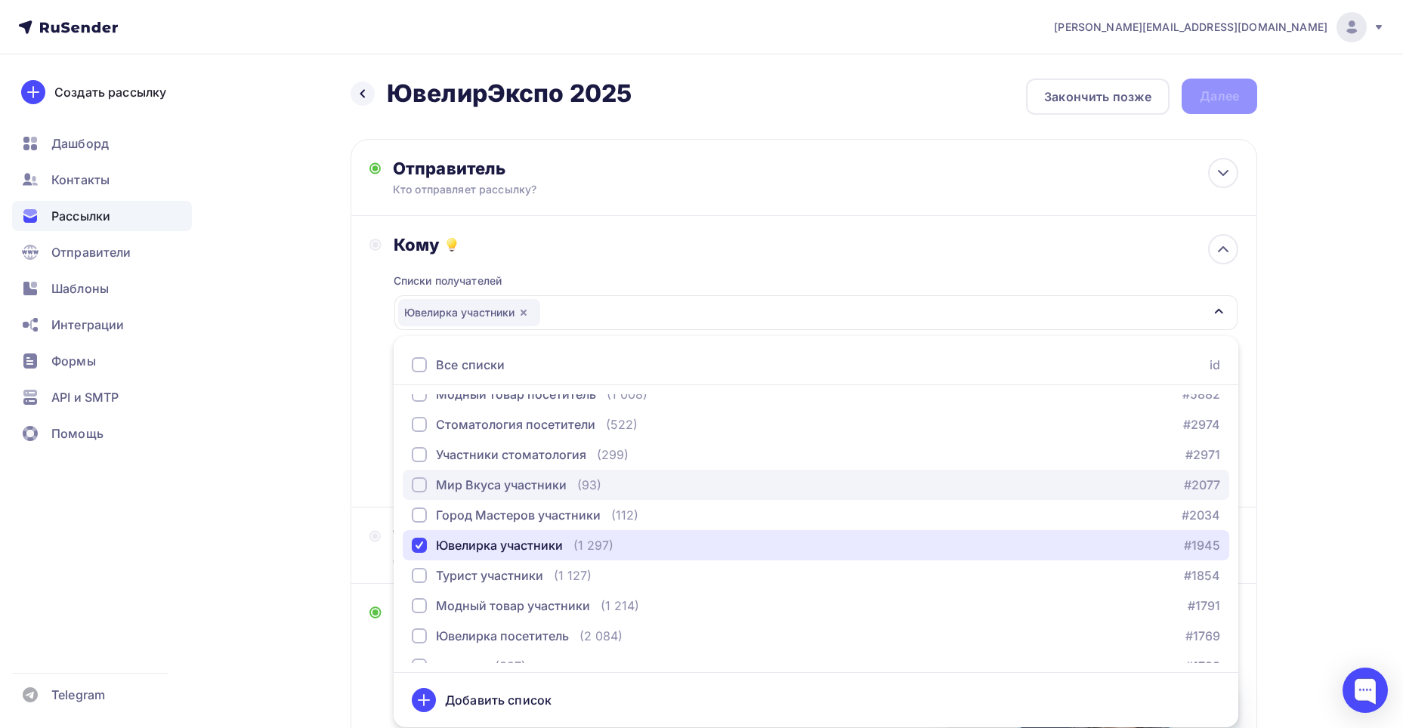
scroll to position [245, 0]
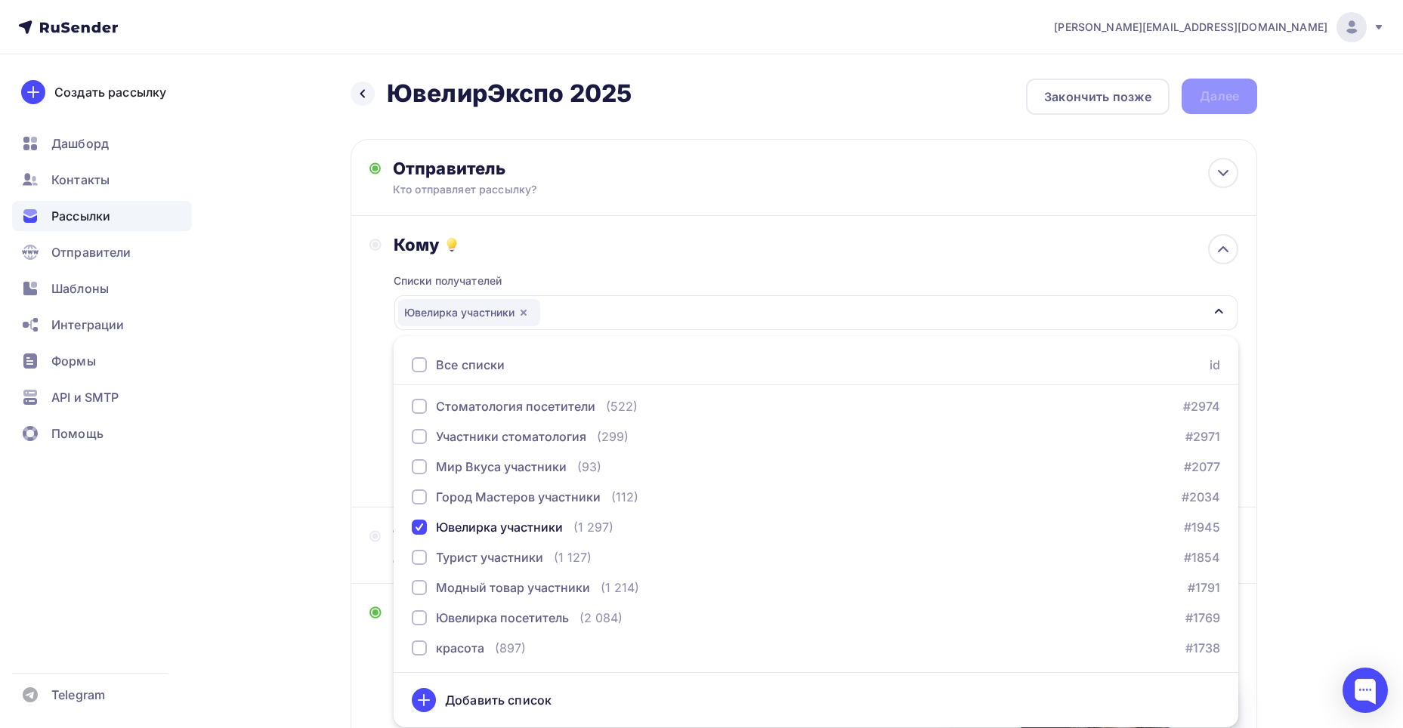
click at [1311, 452] on div "Назад ЮвелирЭкспо 2025 ЮвелирЭкспо 2025 Закончить позже Далее Отправитель Кто о…" at bounding box center [701, 572] width 1238 height 1037
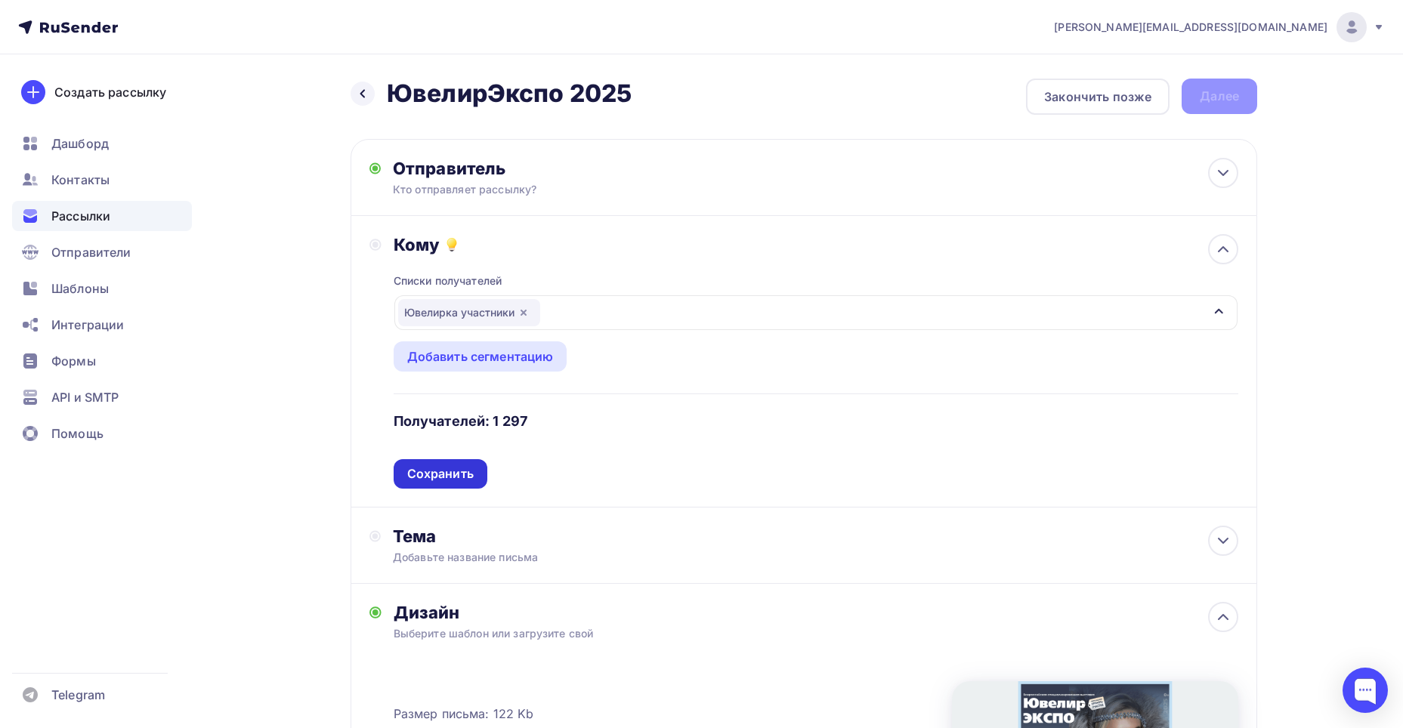
click at [448, 471] on div "Сохранить" at bounding box center [440, 473] width 66 height 17
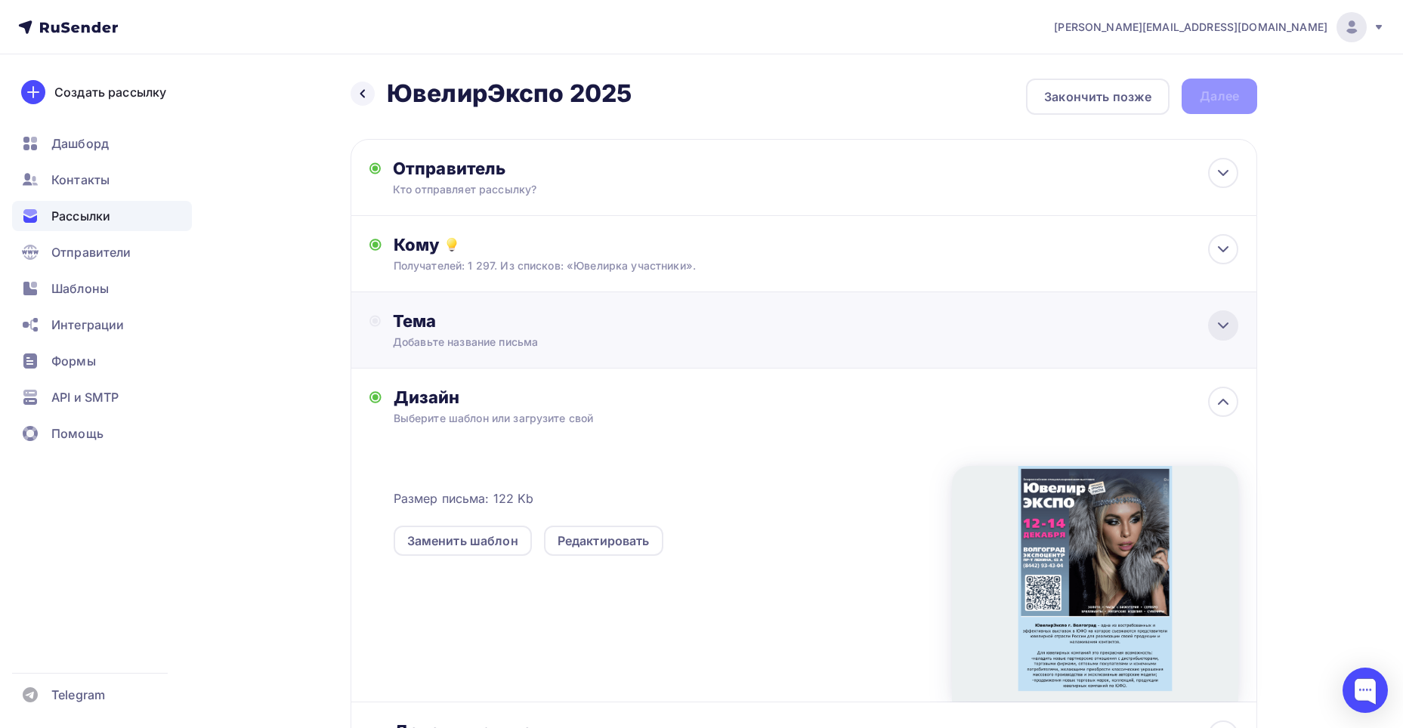
click at [1232, 317] on div at bounding box center [1223, 325] width 30 height 30
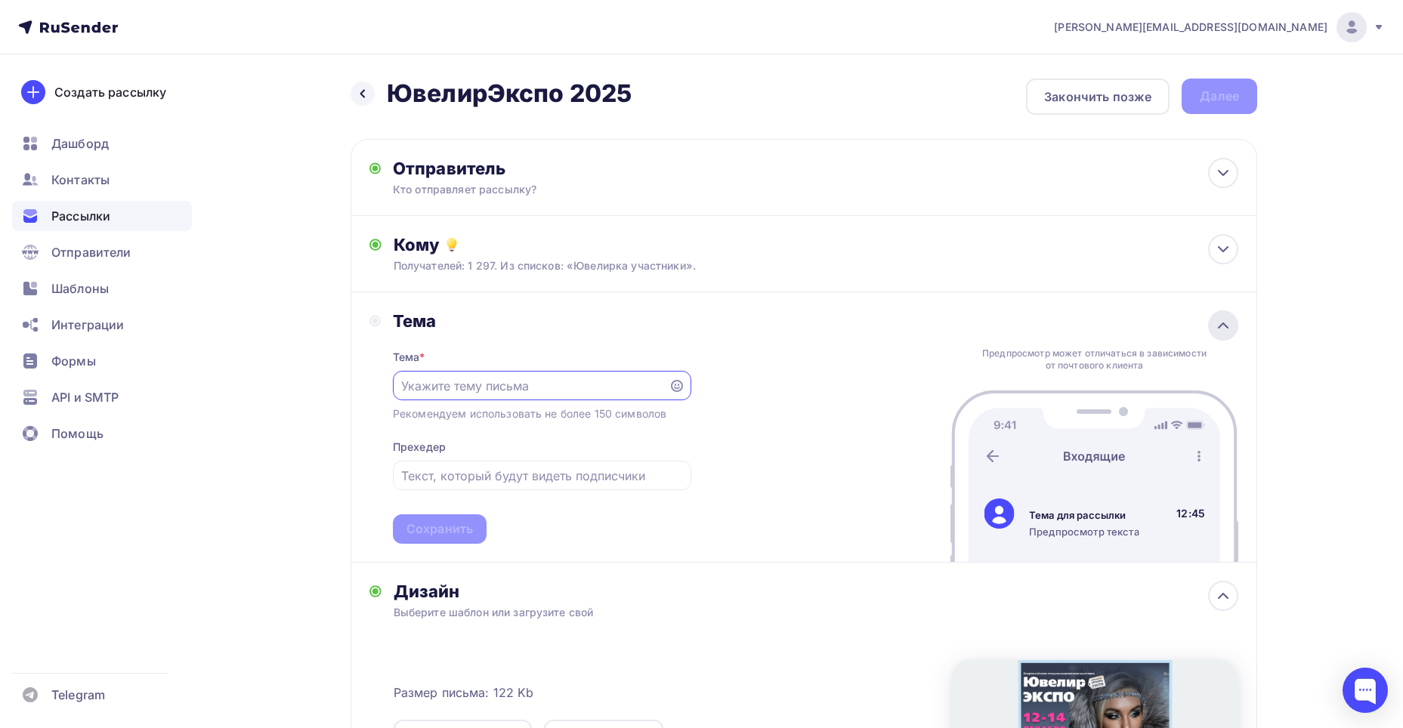
scroll to position [0, 0]
type input "П"
type input "Ювелирная выставка в Волгограде!"
click at [417, 520] on div "Сохранить" at bounding box center [440, 528] width 94 height 29
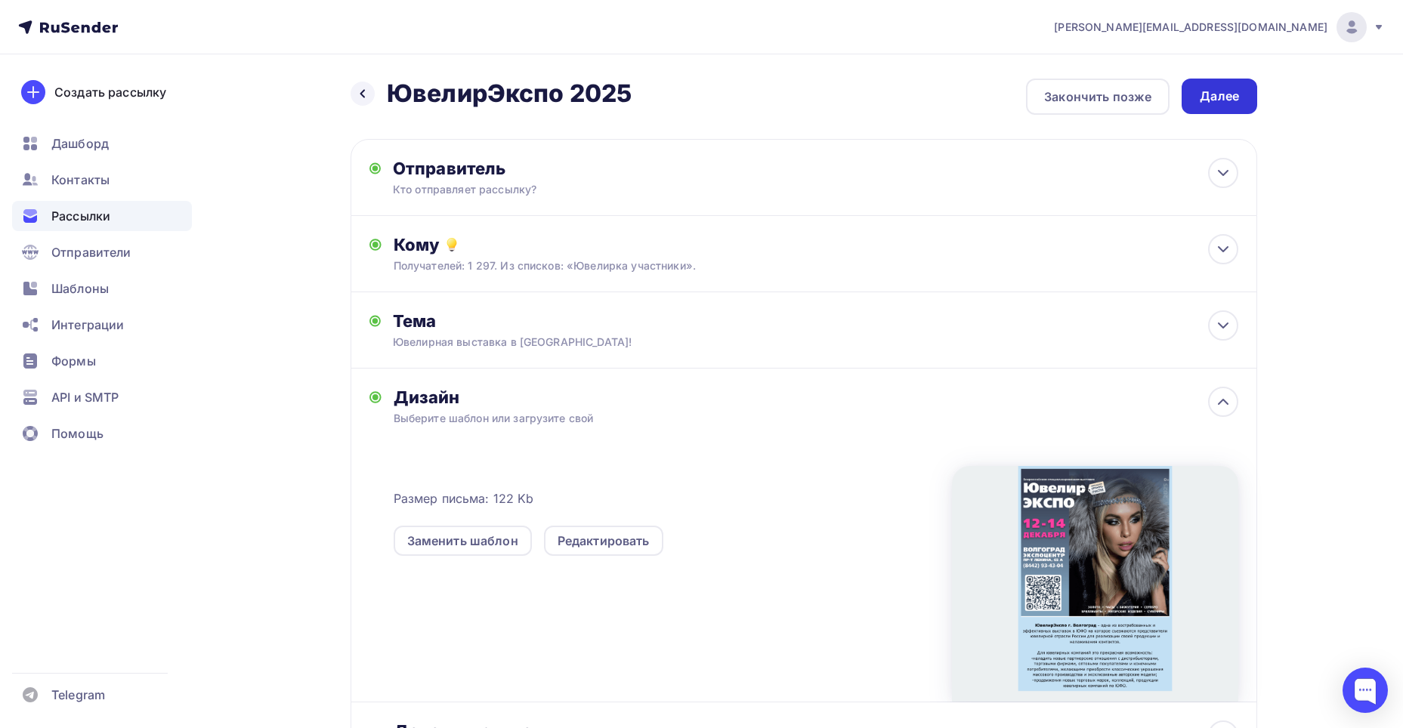
click at [1230, 89] on div "Далее" at bounding box center [1219, 96] width 39 height 17
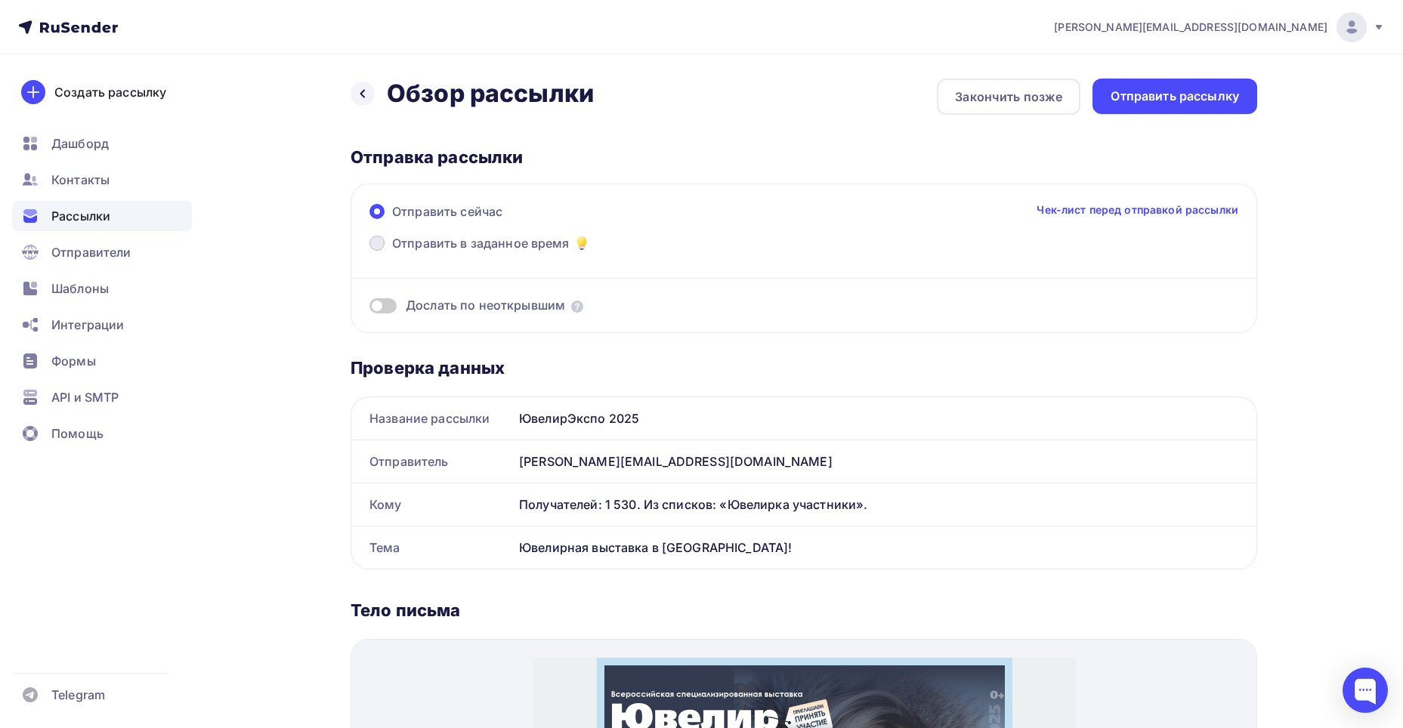
click at [377, 245] on span at bounding box center [376, 243] width 15 height 15
click at [392, 252] on input "Отправить в заданное время" at bounding box center [392, 252] width 0 height 0
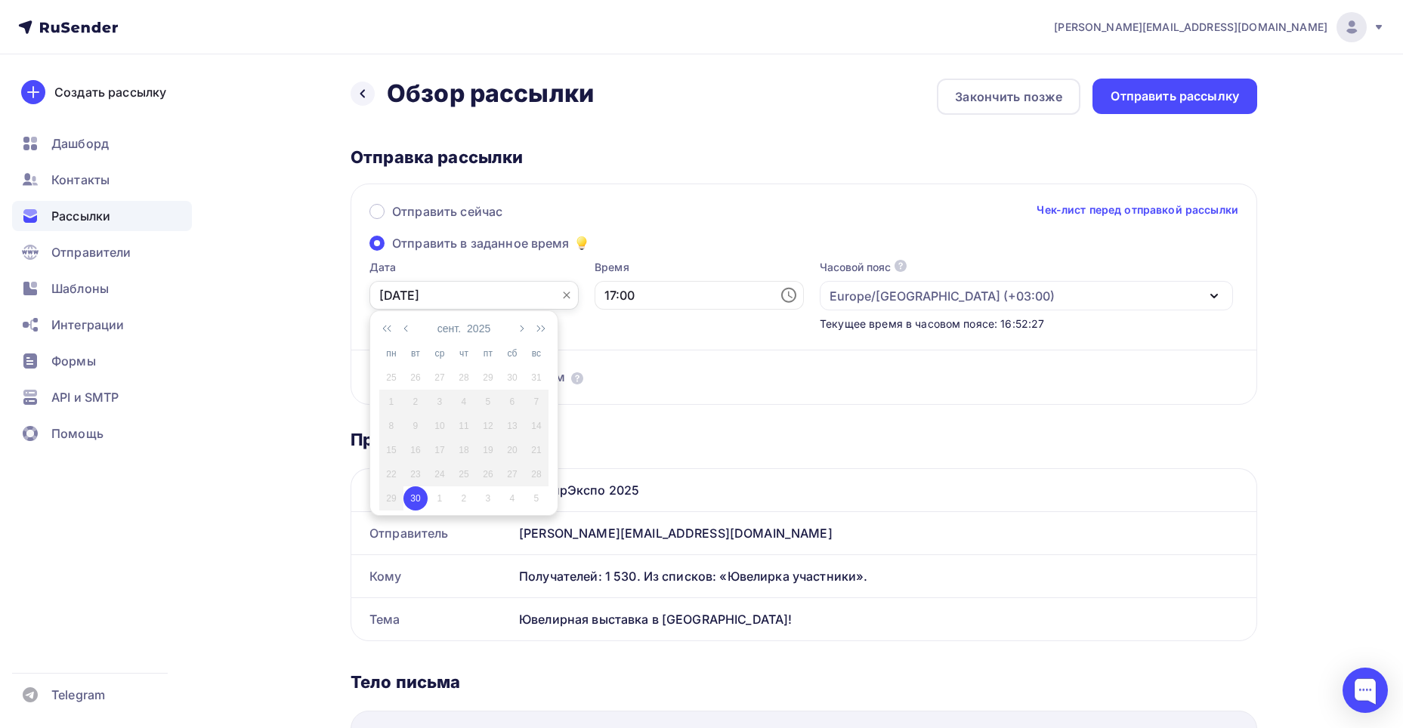
click at [508, 299] on input "30.09.2025" at bounding box center [473, 295] width 209 height 29
click at [442, 499] on div "1" at bounding box center [440, 499] width 24 height 14
type input "01.10.2025"
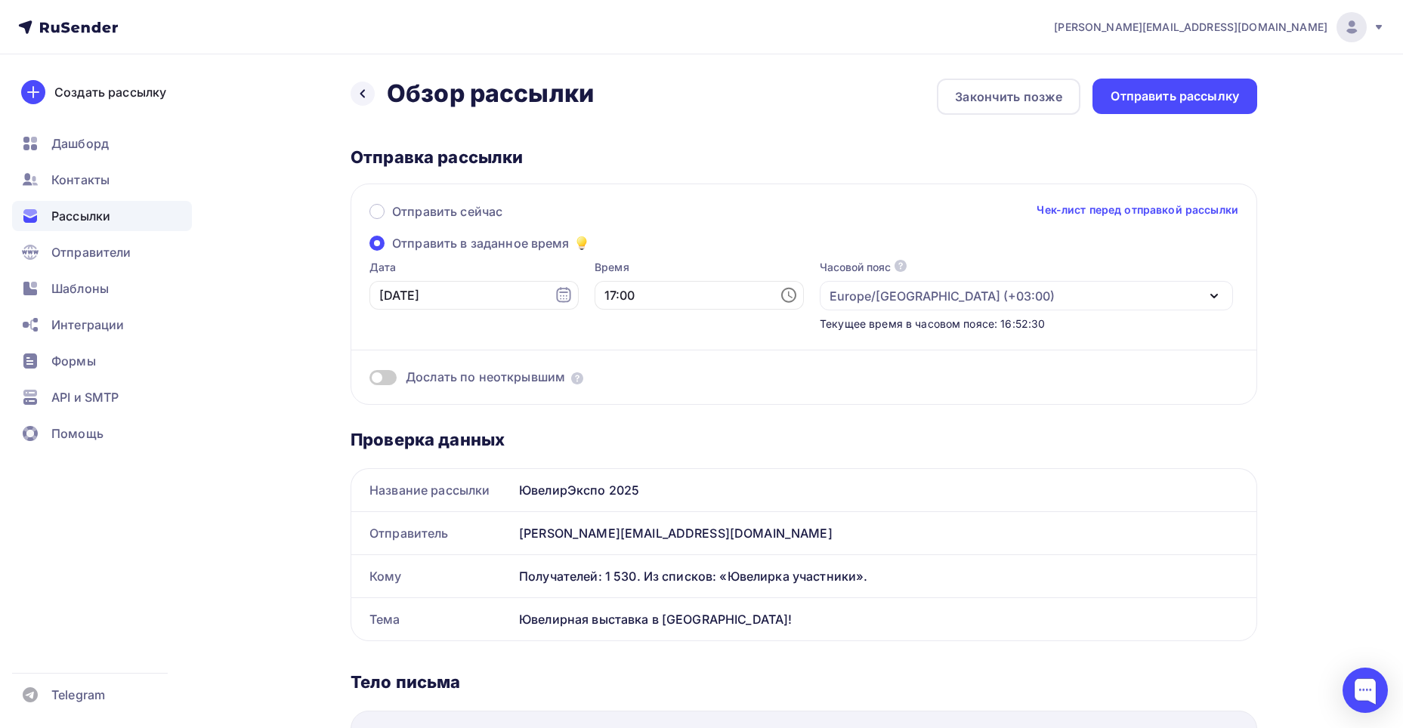
click at [781, 289] on icon at bounding box center [788, 295] width 15 height 15
click at [618, 450] on li "10" at bounding box center [616, 456] width 78 height 24
type input "10:00"
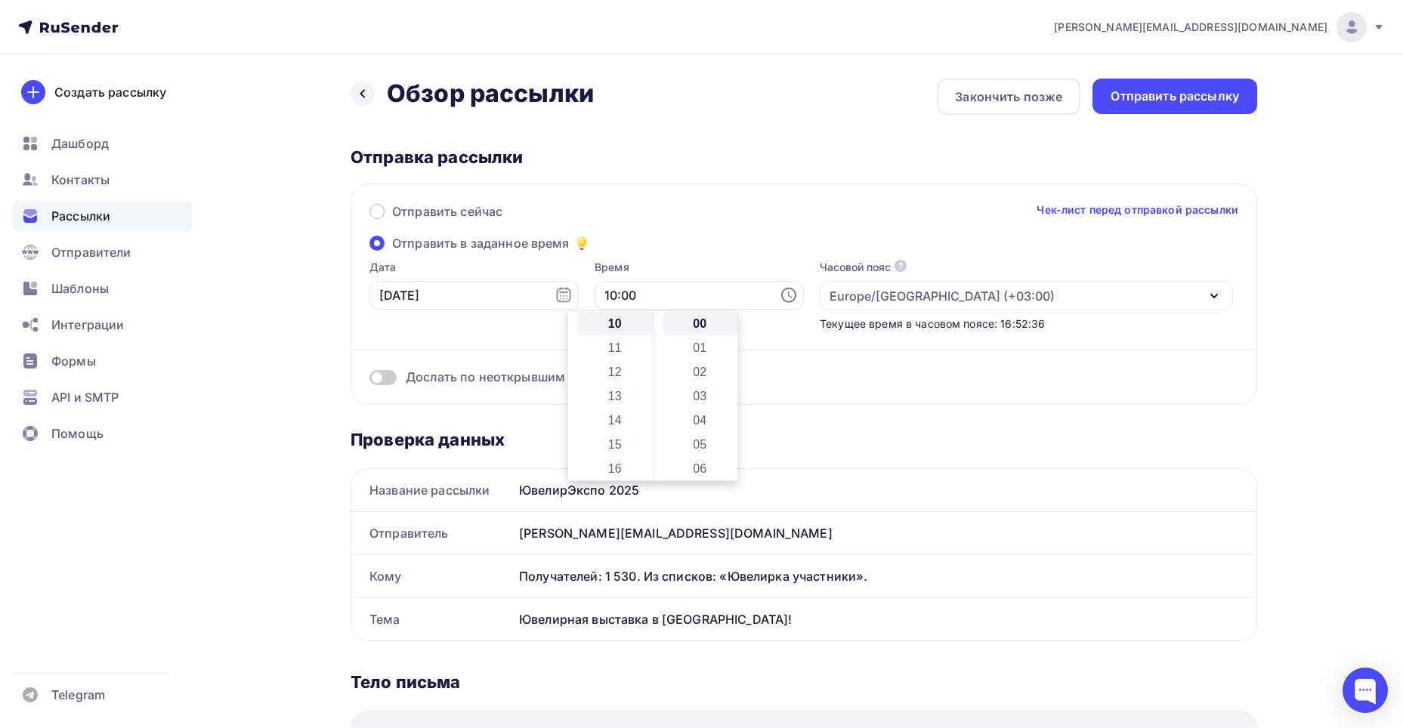
click at [764, 385] on div "Дослать по неоткрывшим" at bounding box center [803, 377] width 869 height 17
click at [375, 380] on span at bounding box center [382, 377] width 27 height 15
click at [369, 380] on input "checkbox" at bounding box center [369, 380] width 0 height 0
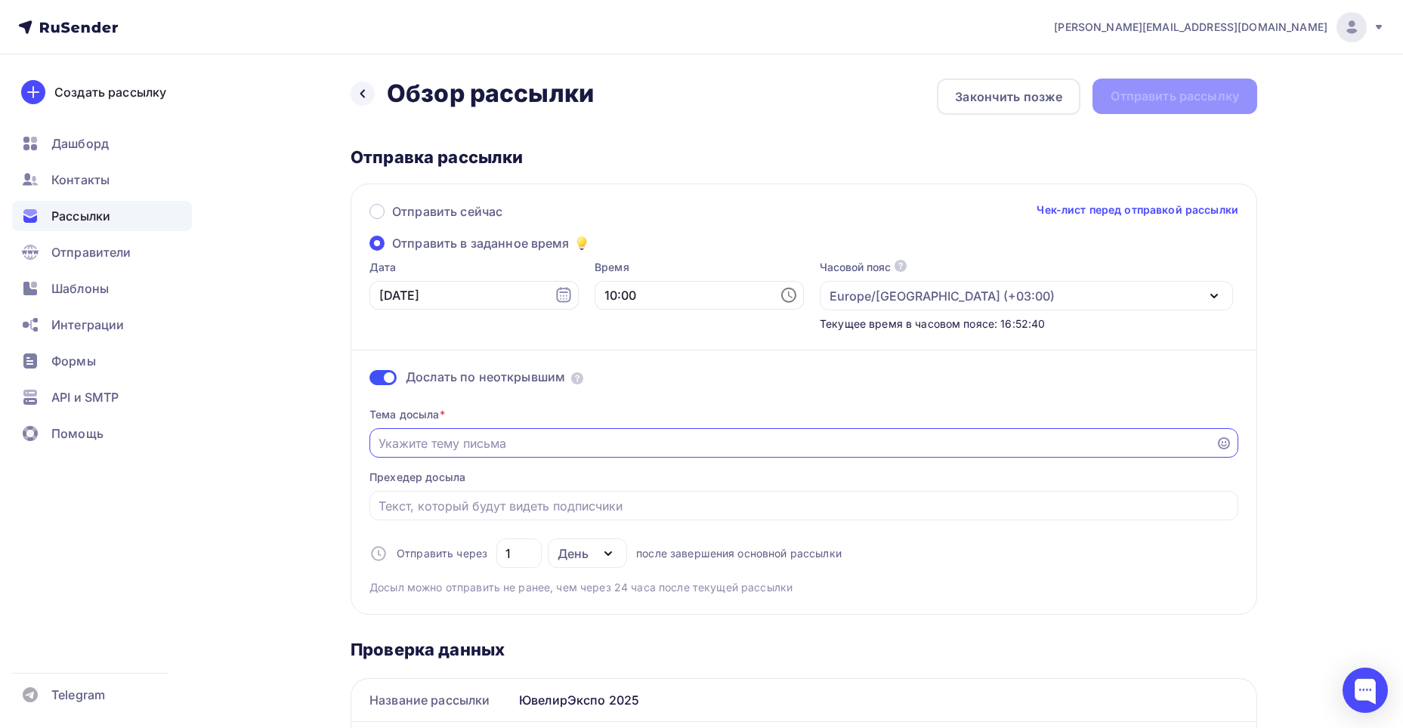
click at [786, 441] on input "Отправить в заданное время" at bounding box center [792, 443] width 829 height 18
type input "П"
click at [575, 442] on input "Мы все еще сообщаем вам о юыелирной выставке!" at bounding box center [792, 443] width 829 height 18
click at [449, 446] on input "Мы все еще сообщаем вам о ювелирной выставке!" at bounding box center [792, 443] width 829 height 18
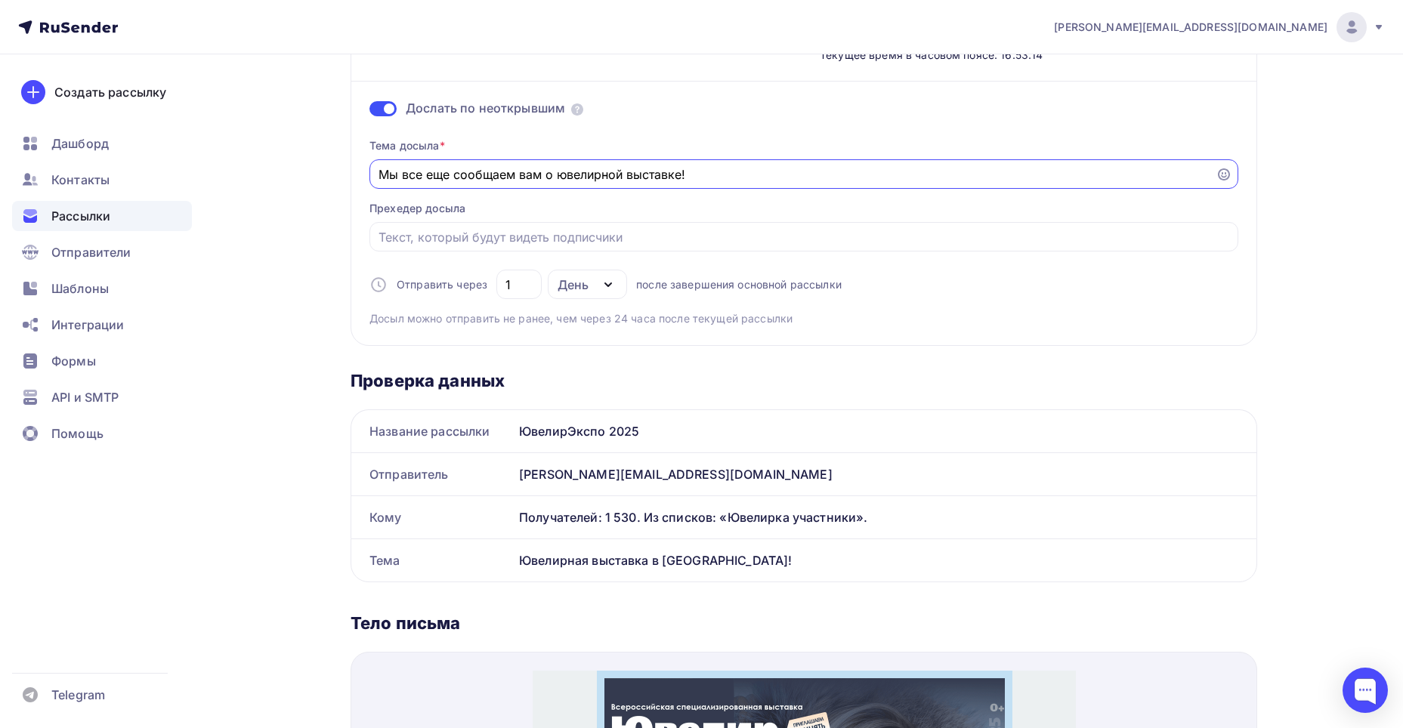
scroll to position [302, 0]
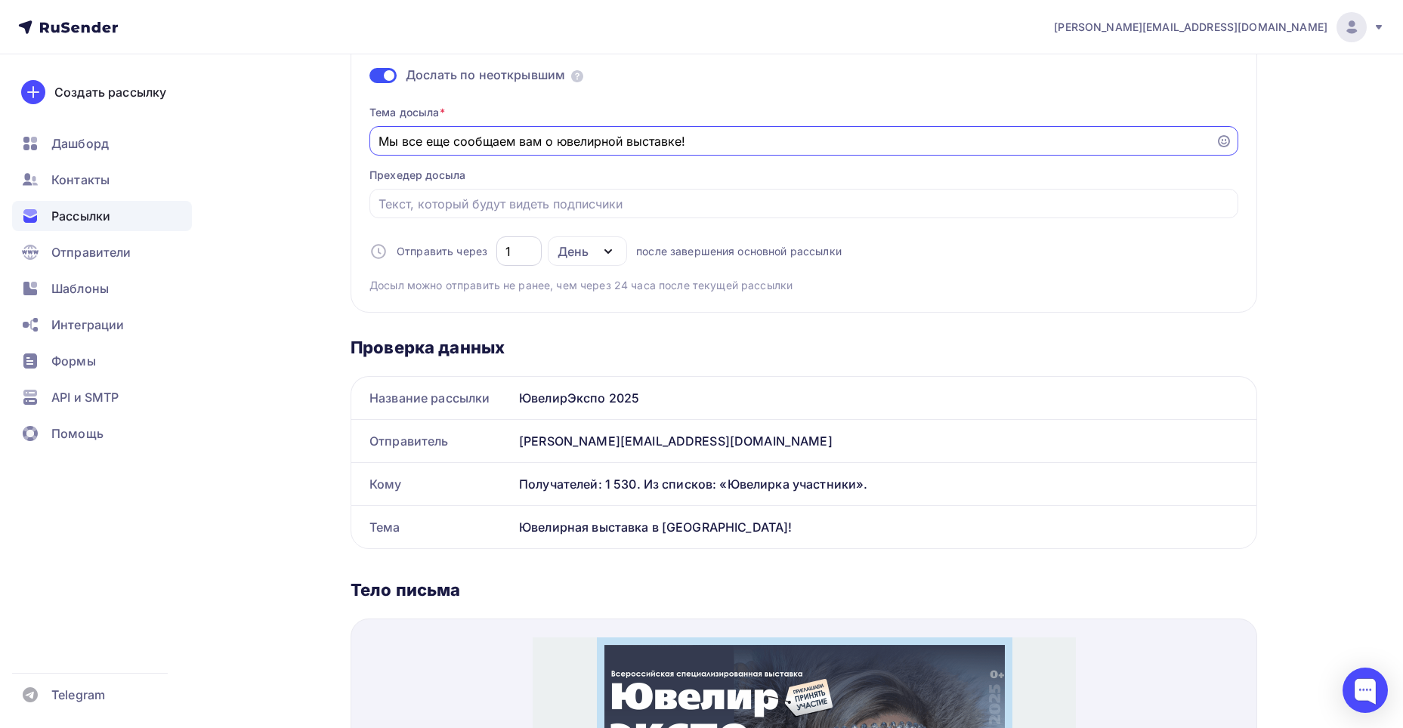
type input "Мы все еще сообщаем вам о ювелирной выставке!"
click at [531, 251] on input "1" at bounding box center [519, 251] width 28 height 18
type input "2"
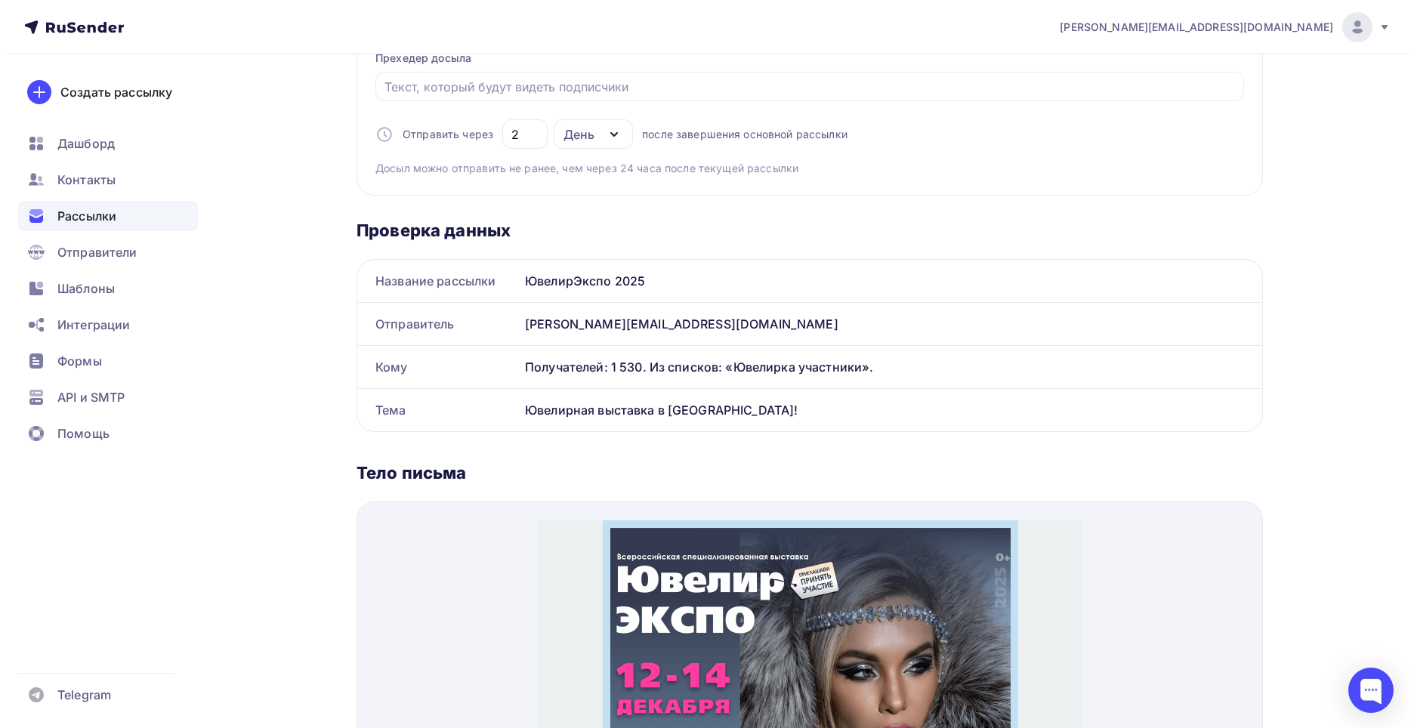
scroll to position [0, 0]
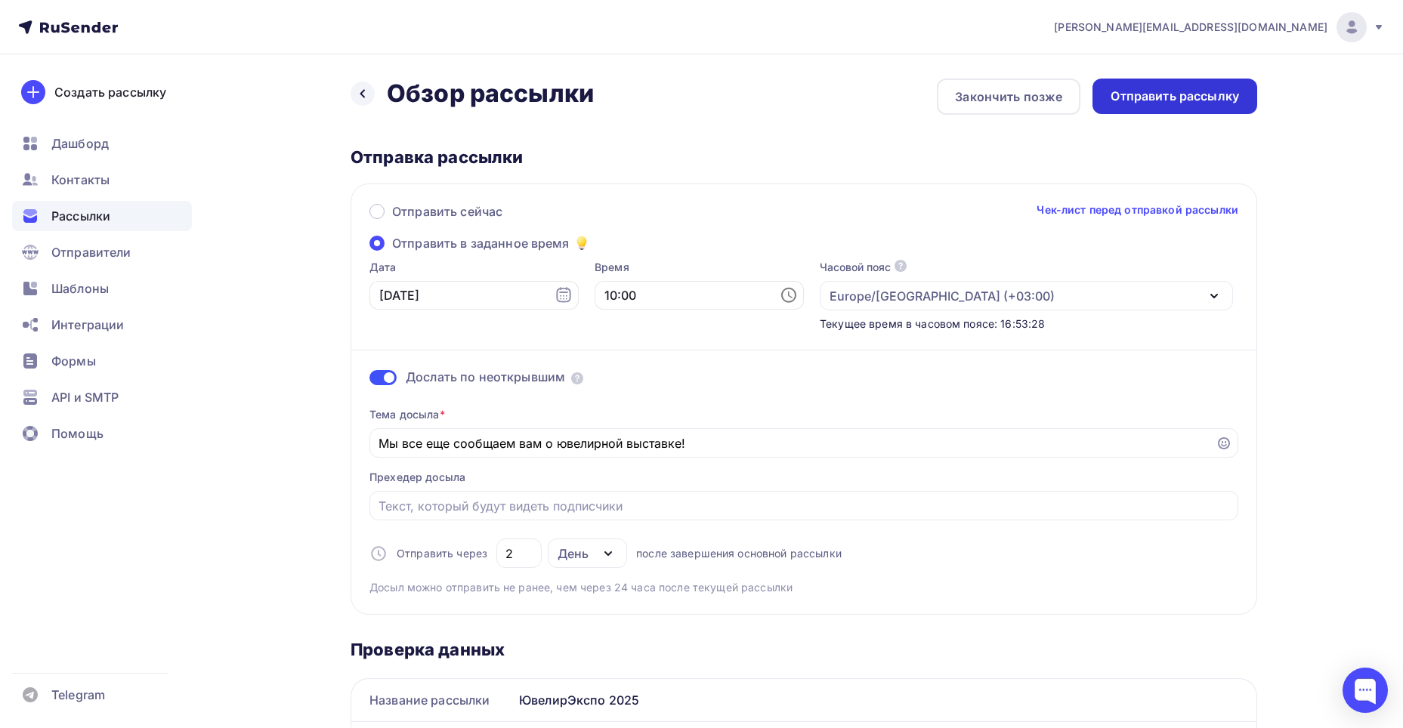
click at [1160, 102] on div "Отправить рассылку" at bounding box center [1174, 96] width 128 height 17
